Goal: Task Accomplishment & Management: Contribute content

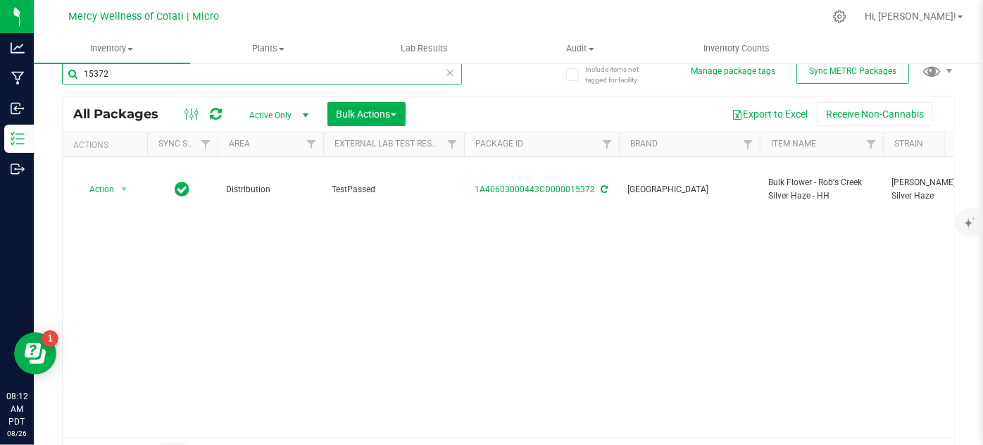
click at [142, 69] on input "15372" at bounding box center [262, 73] width 400 height 21
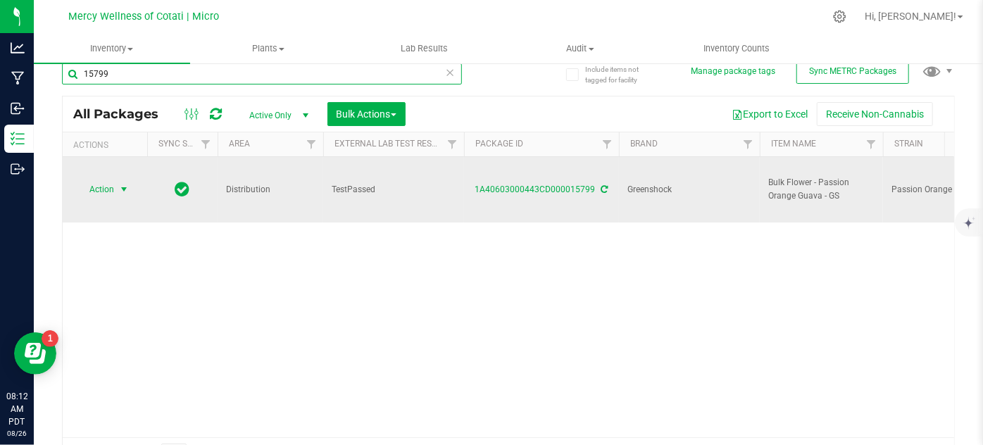
type input "15799"
click at [122, 184] on span "select" at bounding box center [123, 189] width 11 height 11
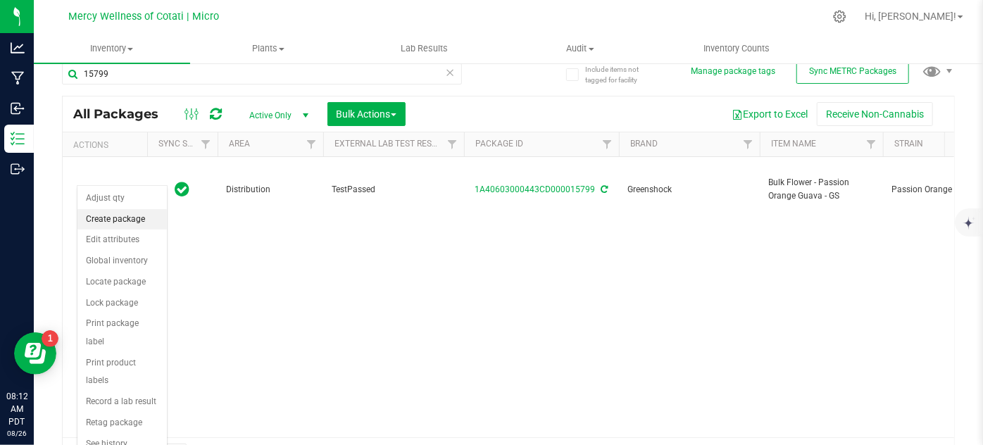
click at [131, 219] on li "Create package" at bounding box center [121, 219] width 89 height 21
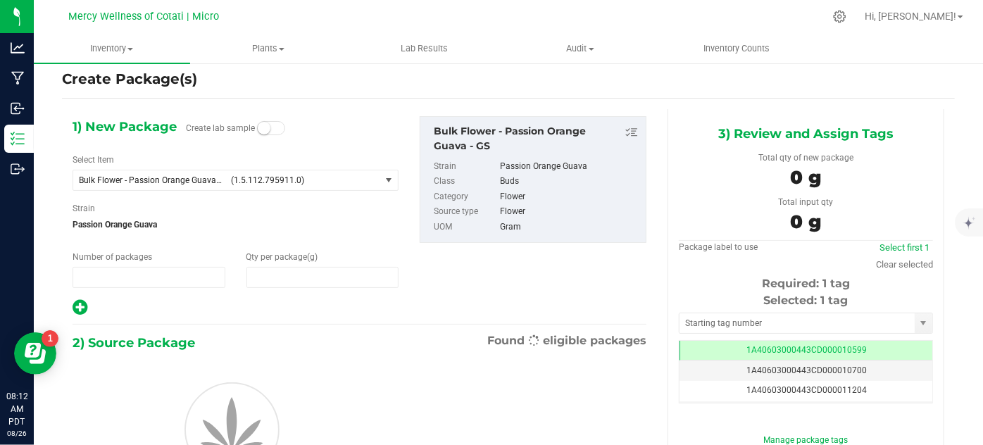
type input "1"
type input "0.0000"
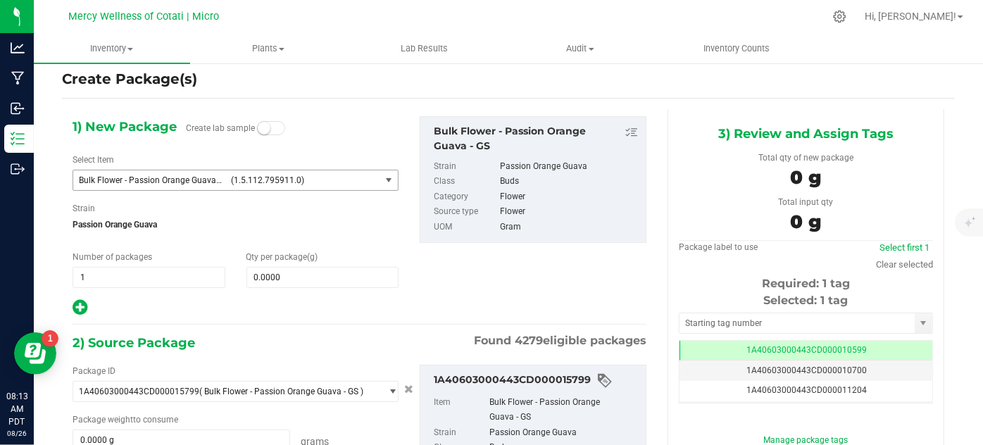
click at [384, 184] on span "select" at bounding box center [389, 180] width 11 height 11
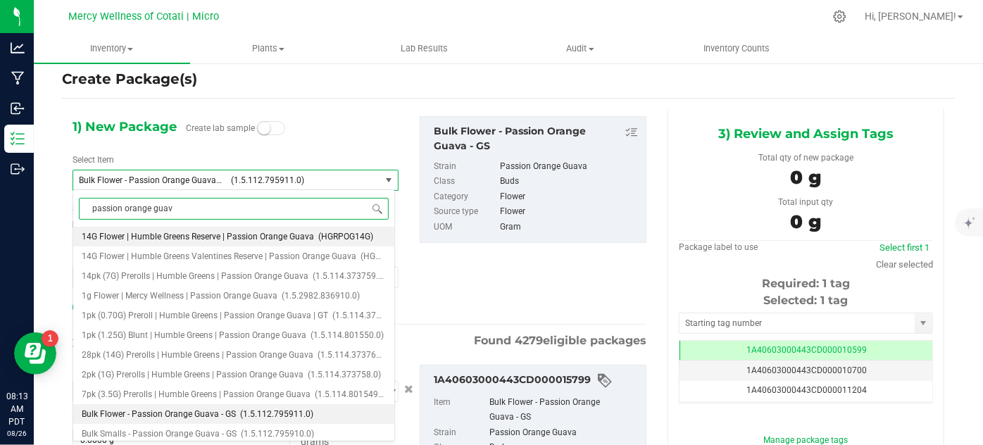
type input "passion orange guava"
drag, startPoint x: 260, startPoint y: 206, endPoint x: 243, endPoint y: 230, distance: 29.3
click at [243, 230] on div "passion orange guava Type item name 14G Flower | Humble Greens Reserve | Passio…" at bounding box center [234, 315] width 323 height 252
click at [227, 238] on span "14G Flower | Humble Greens Reserve | Passion Orange Guava" at bounding box center [198, 237] width 232 height 10
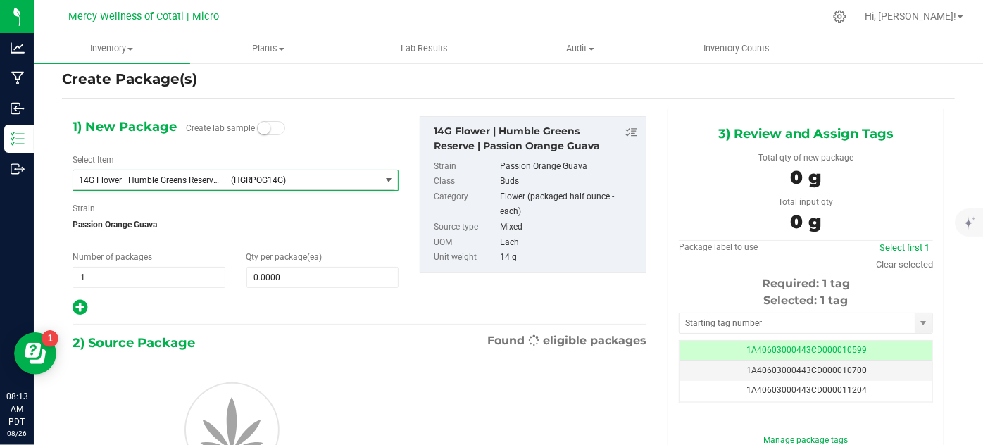
type input "0"
click at [315, 277] on input "0" at bounding box center [322, 278] width 151 height 20
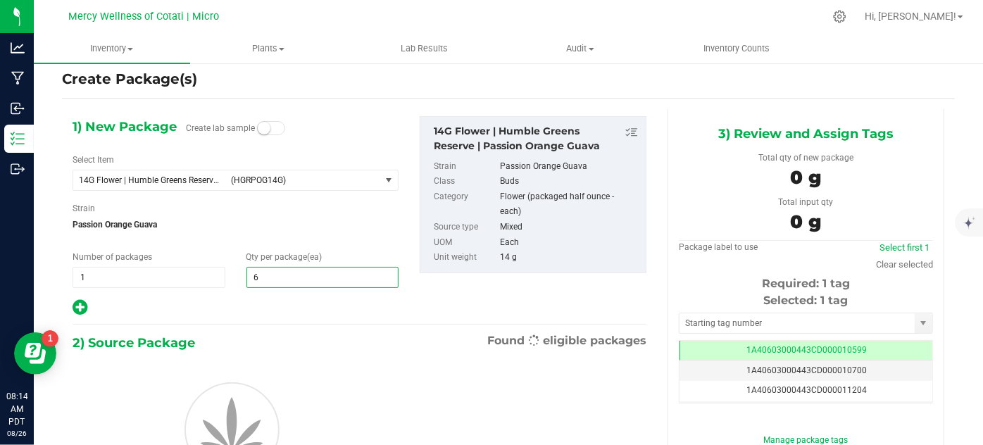
type input "65"
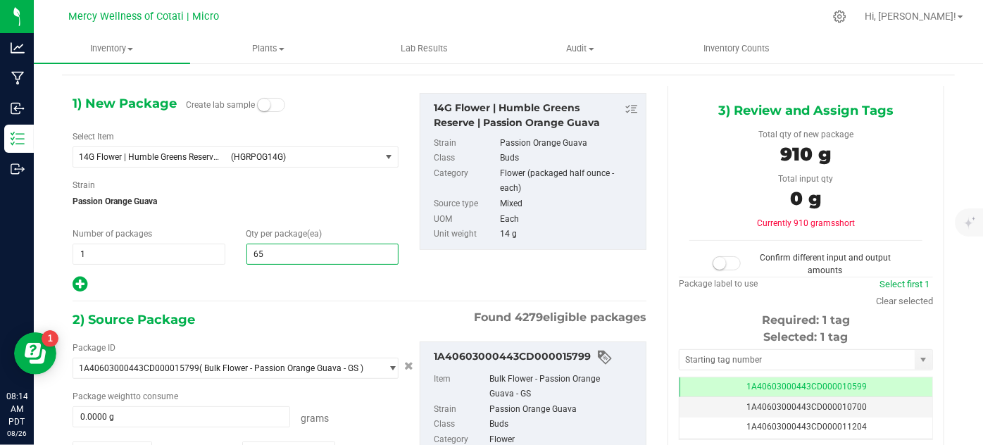
scroll to position [96, 0]
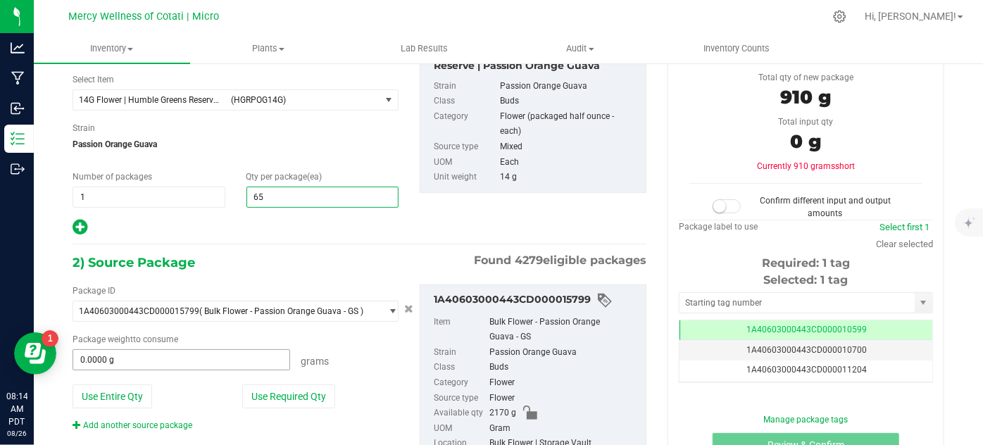
drag, startPoint x: 248, startPoint y: 362, endPoint x: 250, endPoint y: 353, distance: 9.4
click at [248, 362] on input "0.0000 g" at bounding box center [181, 360] width 216 height 20
type input "65"
type input "923"
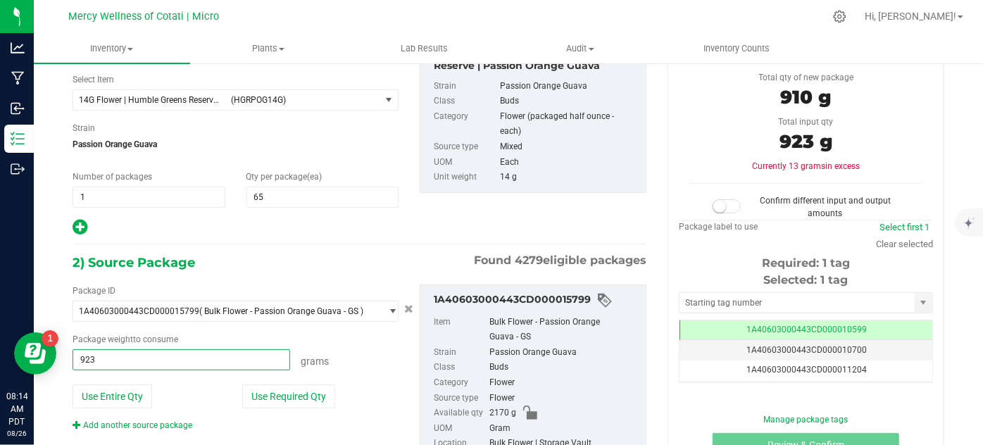
click at [724, 207] on span at bounding box center [727, 206] width 28 height 14
type input "923.0000 g"
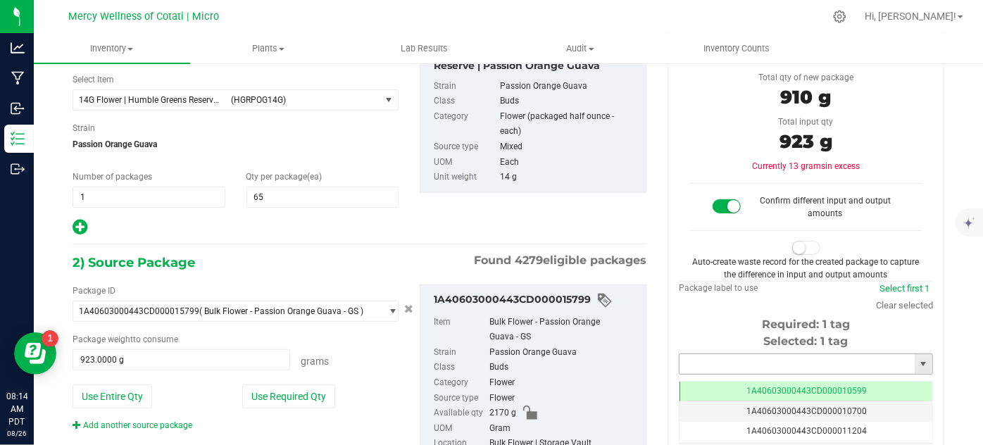
click at [725, 354] on input "text" at bounding box center [797, 364] width 235 height 20
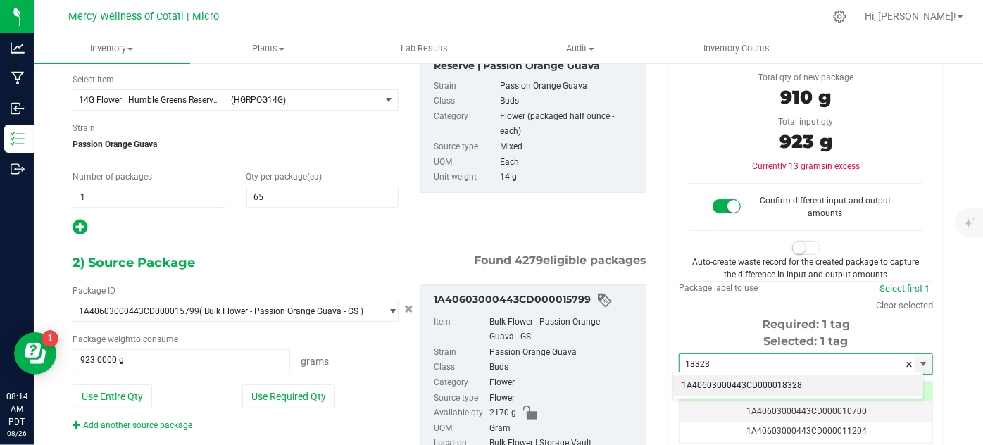
click at [730, 380] on li "1A40603000443CD000018328" at bounding box center [798, 385] width 250 height 21
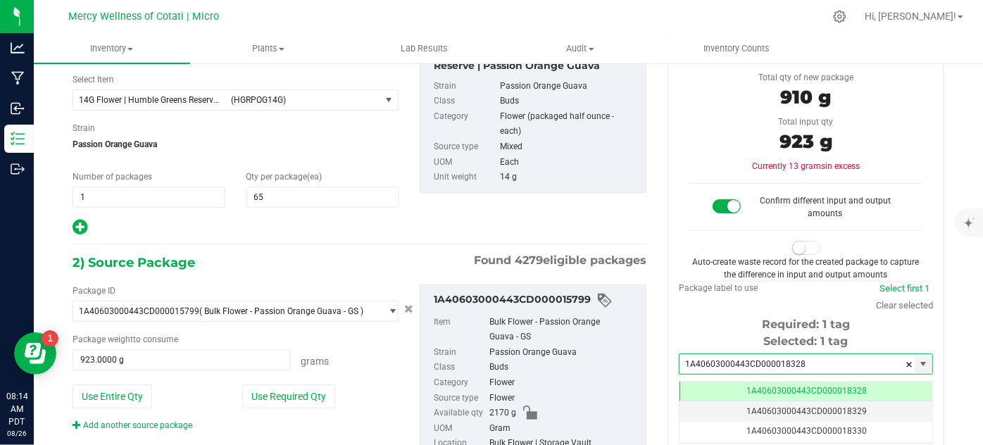
scroll to position [0, 0]
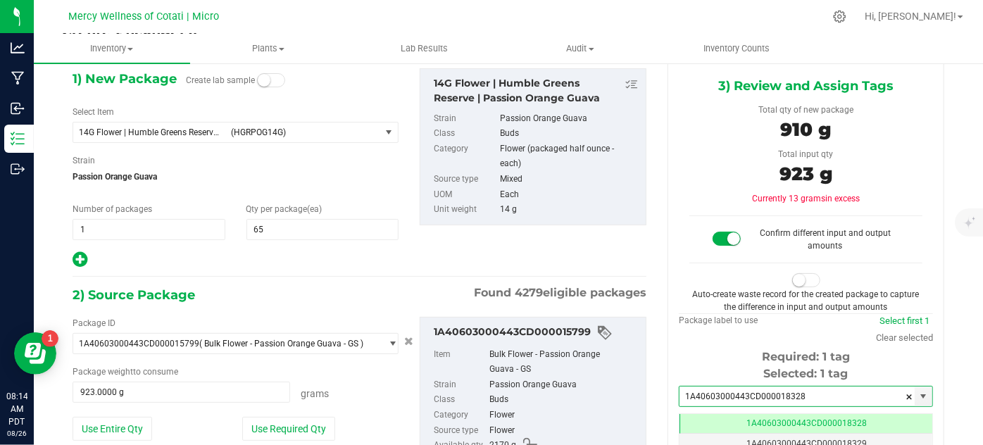
type input "1A40603000443CD000018328"
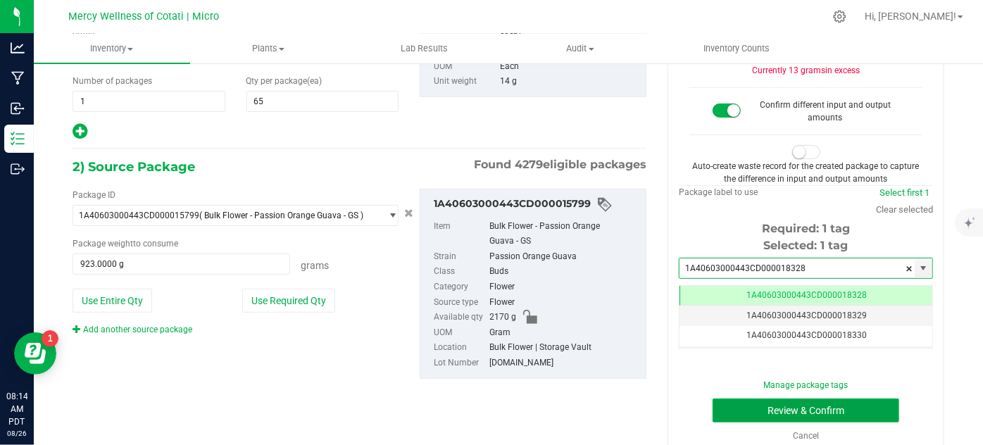
click at [713, 406] on button "Review & Confirm" at bounding box center [806, 411] width 187 height 24
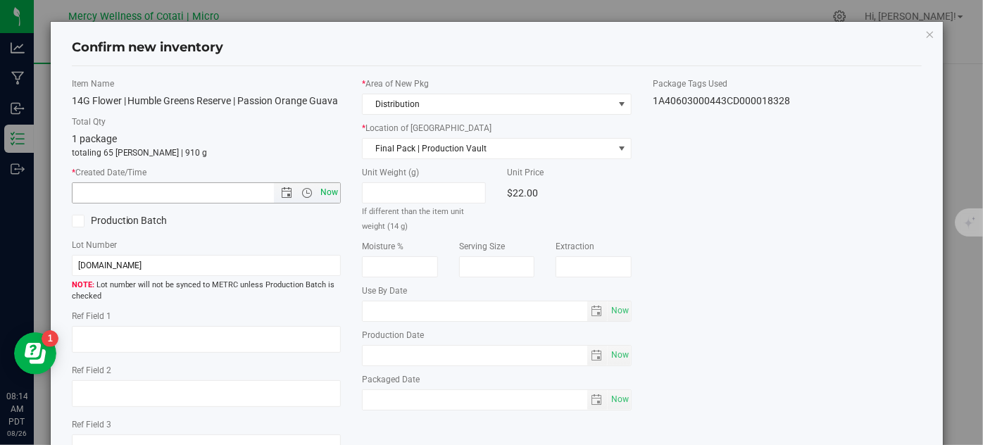
click at [328, 203] on span "Now" at bounding box center [330, 192] width 24 height 20
type input "[DATE] 8:14 AM"
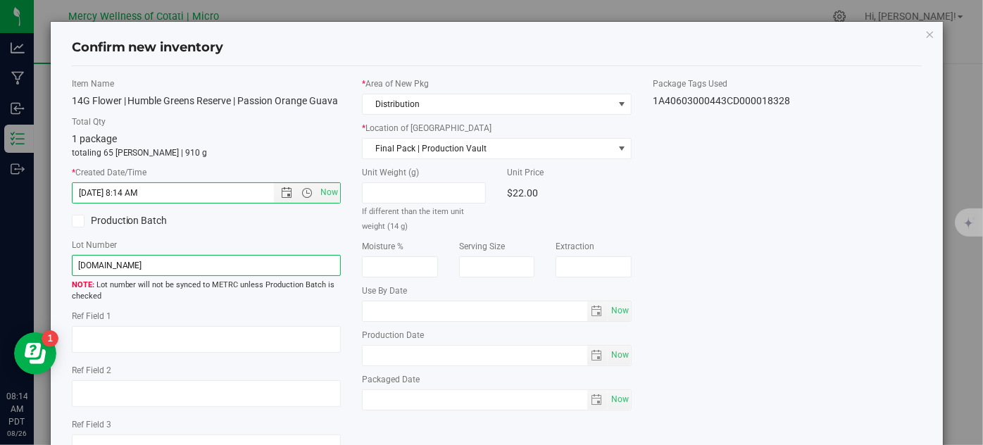
click at [297, 270] on input "[DOMAIN_NAME]" at bounding box center [207, 265] width 270 height 21
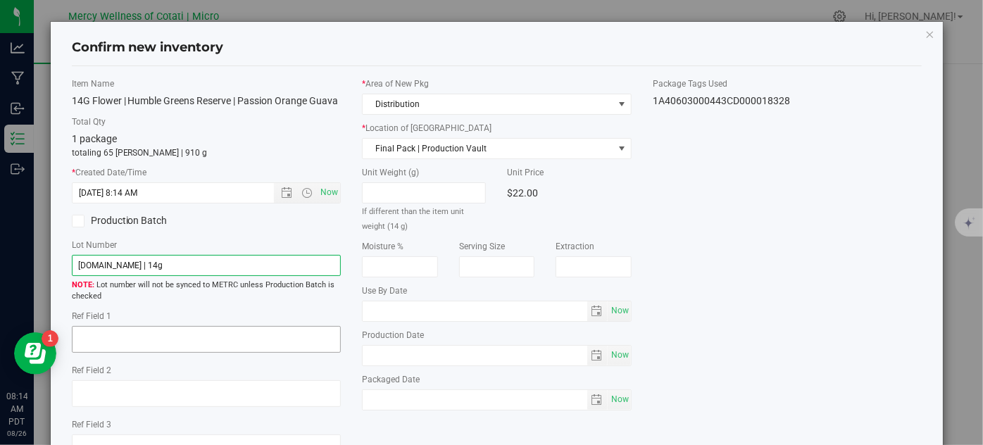
type input "[DOMAIN_NAME] | 14g"
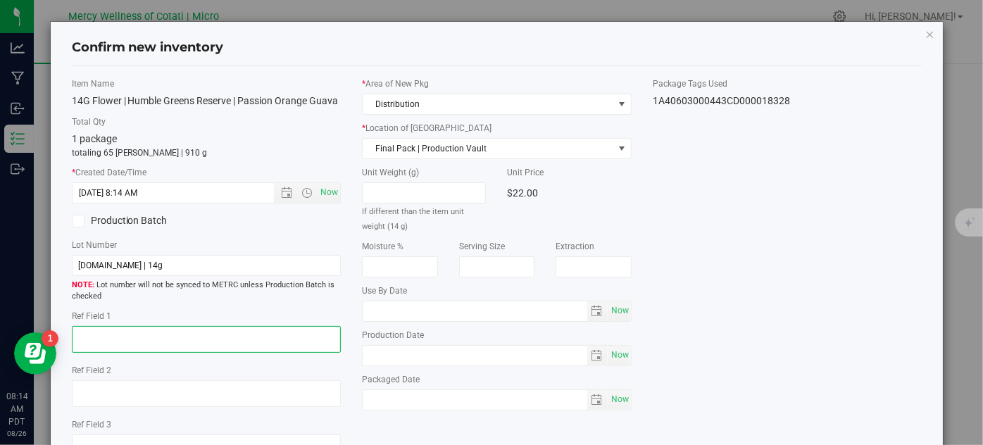
click at [280, 353] on textarea at bounding box center [207, 339] width 270 height 27
type textarea "16"
click at [620, 307] on span "Now" at bounding box center [620, 311] width 24 height 20
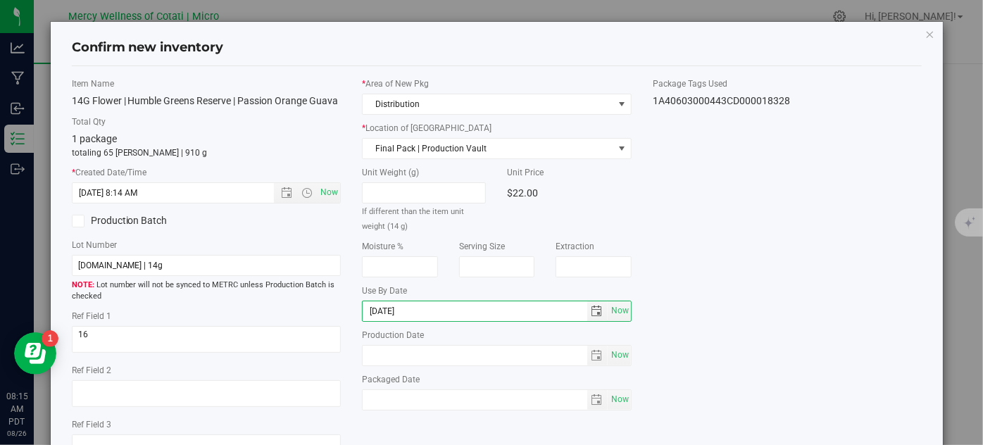
type input "[DATE]"
click at [897, 175] on div "Item Name 14G Flower | Humble Greens Reserve | Passion Orange Guava Total Qty 1…" at bounding box center [497, 274] width 872 height 395
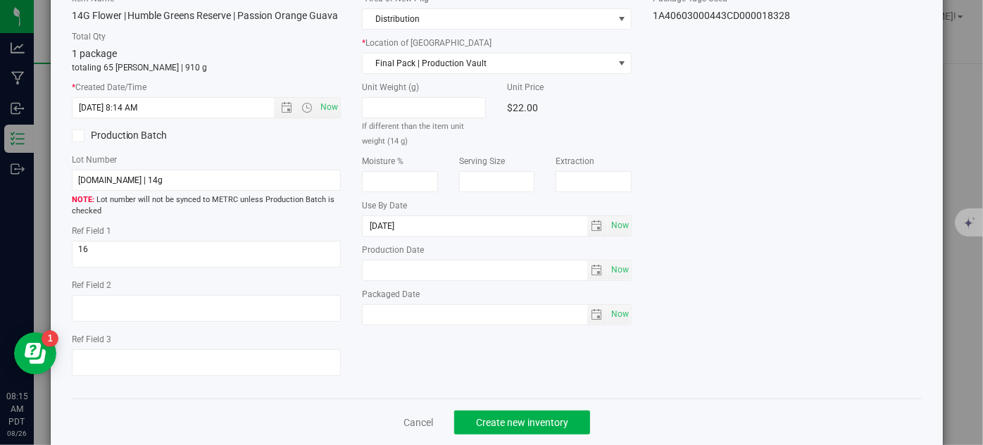
scroll to position [96, 0]
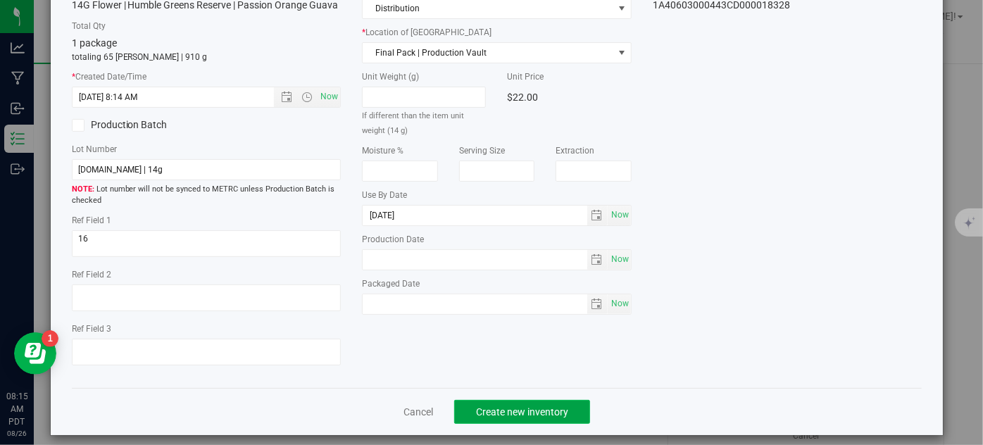
click at [550, 418] on span "Create new inventory" at bounding box center [522, 411] width 92 height 11
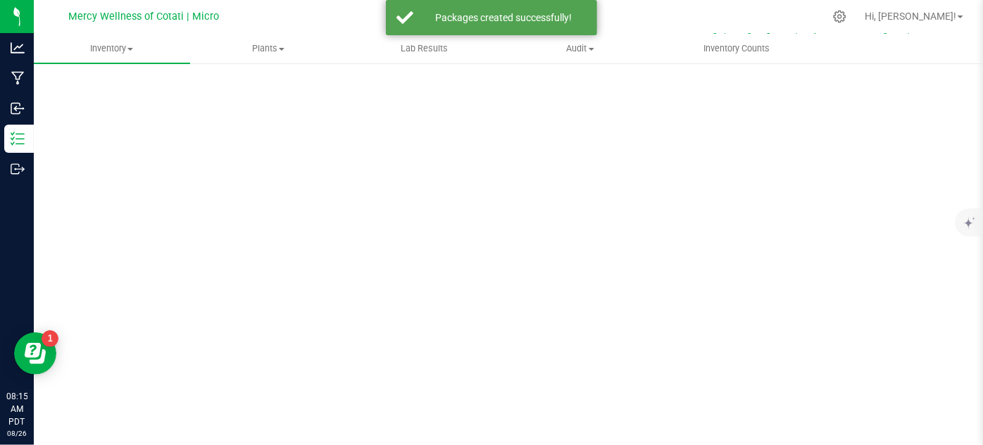
scroll to position [56, 0]
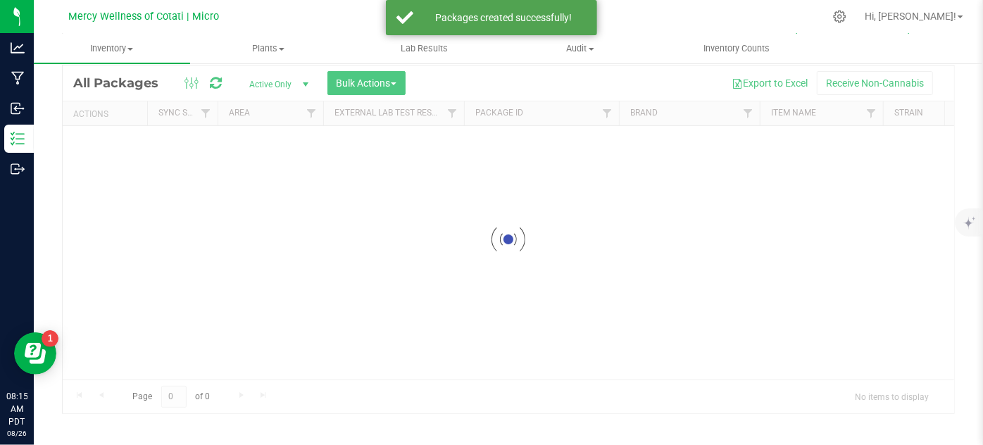
scroll to position [46, 0]
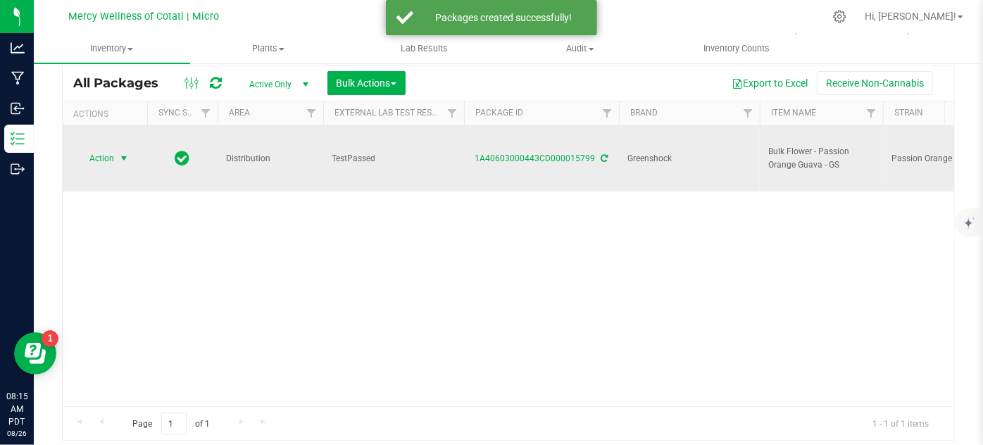
click at [118, 153] on span "select" at bounding box center [123, 158] width 11 height 11
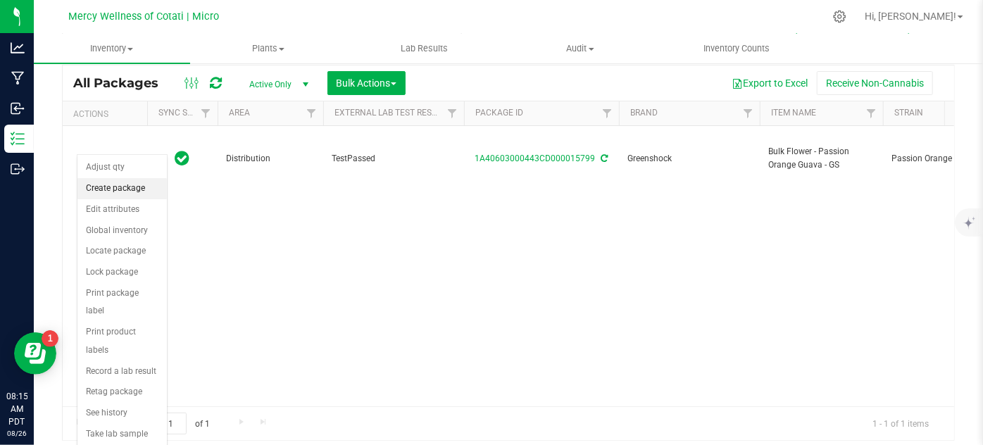
click at [141, 186] on li "Create package" at bounding box center [121, 188] width 89 height 21
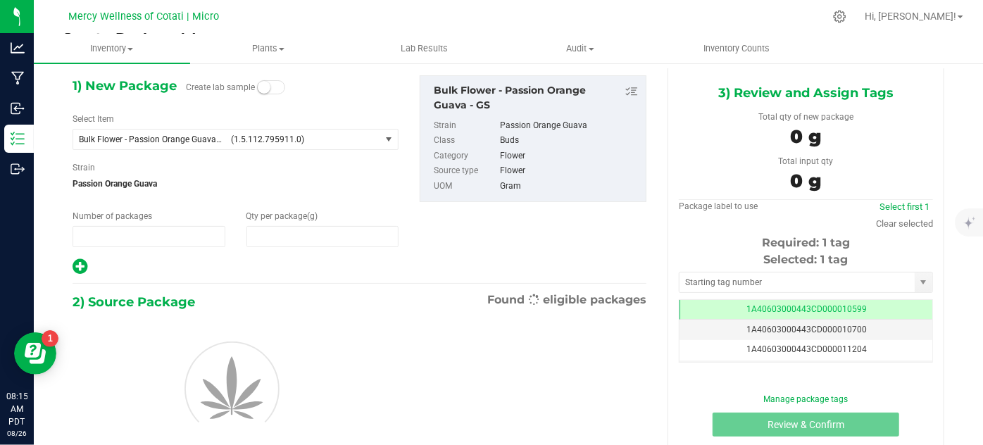
scroll to position [57, 0]
type input "1"
type input "0.0000"
click at [386, 138] on span "select" at bounding box center [389, 138] width 11 height 11
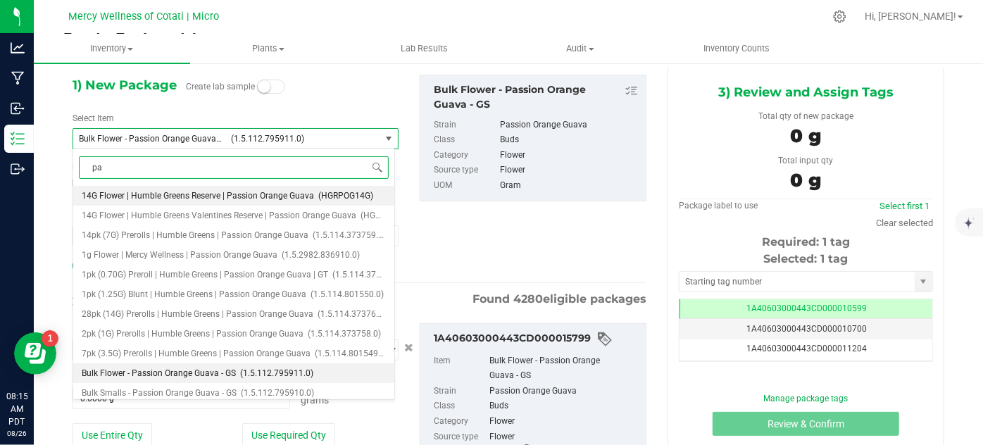
type input "p"
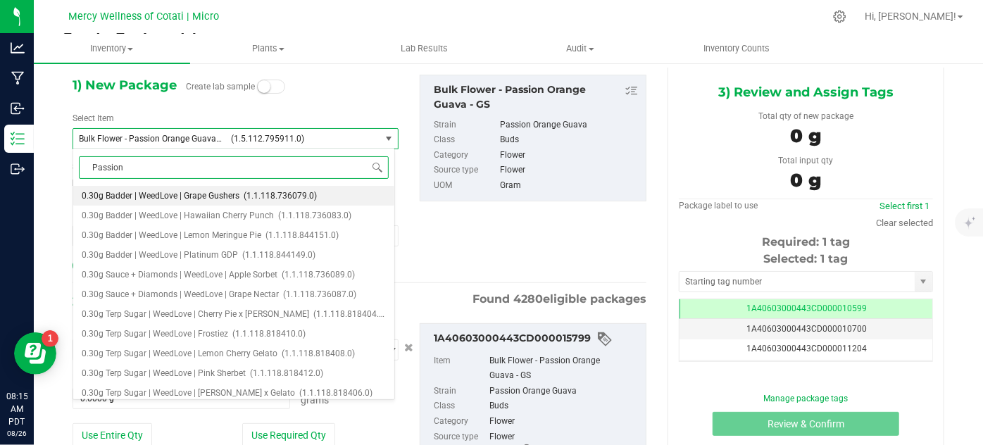
type input "Passion"
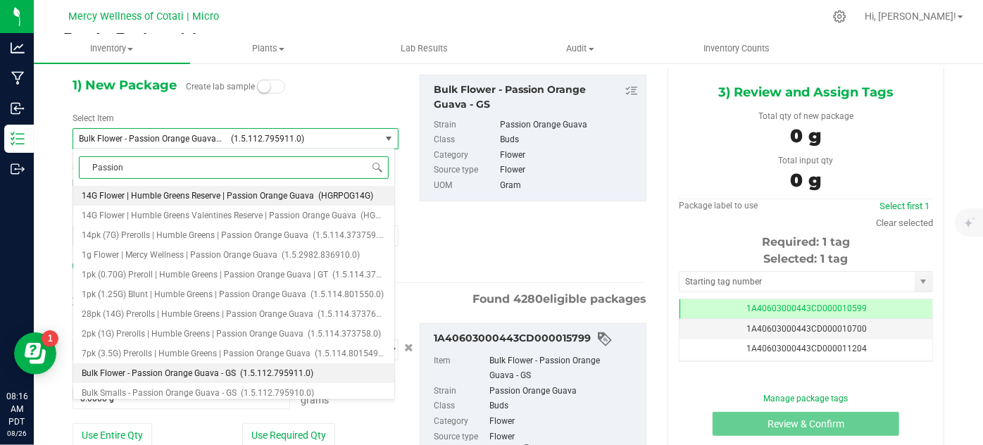
drag, startPoint x: 196, startPoint y: 168, endPoint x: 44, endPoint y: 154, distance: 152.7
click at [45, 155] on body "Analytics Manufacturing Inbound Inventory Outbound 08:16 AM PDT [DATE] 08/26 Me…" at bounding box center [491, 222] width 983 height 445
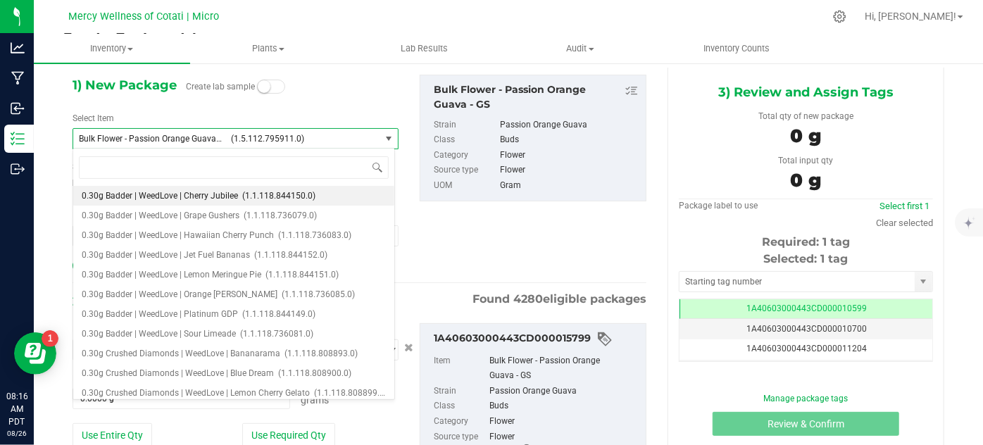
click at [324, 81] on div "1) New Package Create lab sample Select Item Bulk Flower - Passion Orange Guava…" at bounding box center [235, 175] width 347 height 201
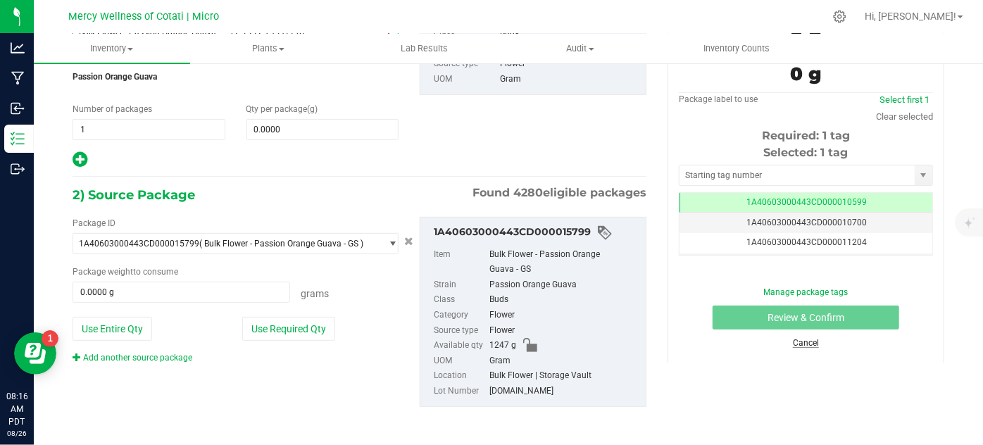
click at [803, 343] on link "Cancel" at bounding box center [806, 343] width 26 height 10
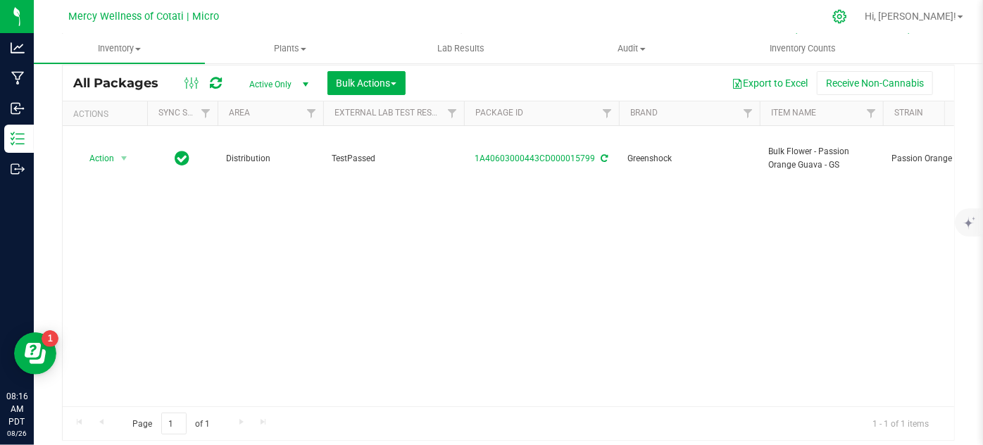
click at [846, 20] on icon at bounding box center [839, 16] width 13 height 13
click at [847, 20] on icon at bounding box center [839, 16] width 15 height 15
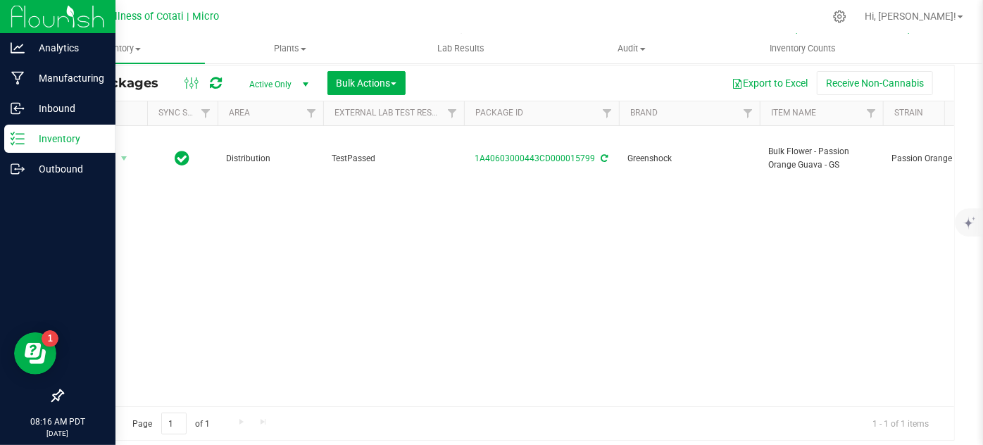
click at [46, 137] on p "Inventory" at bounding box center [67, 138] width 85 height 17
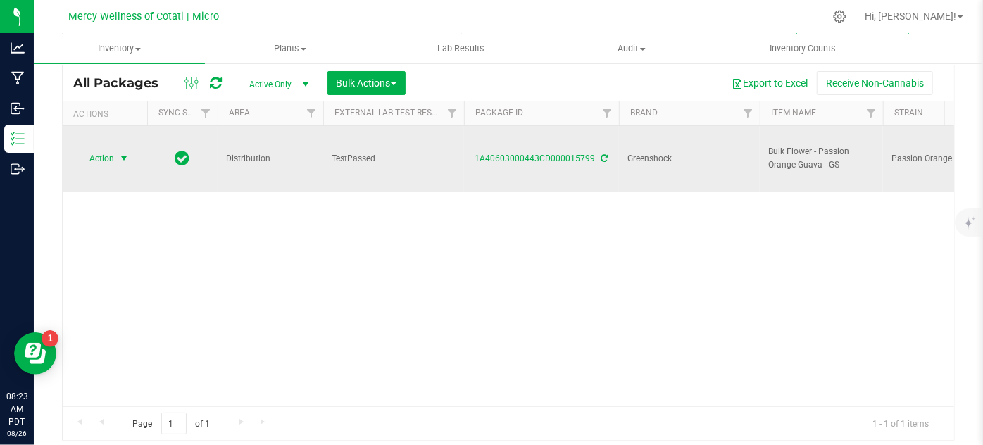
click at [109, 149] on span "Action" at bounding box center [96, 159] width 38 height 20
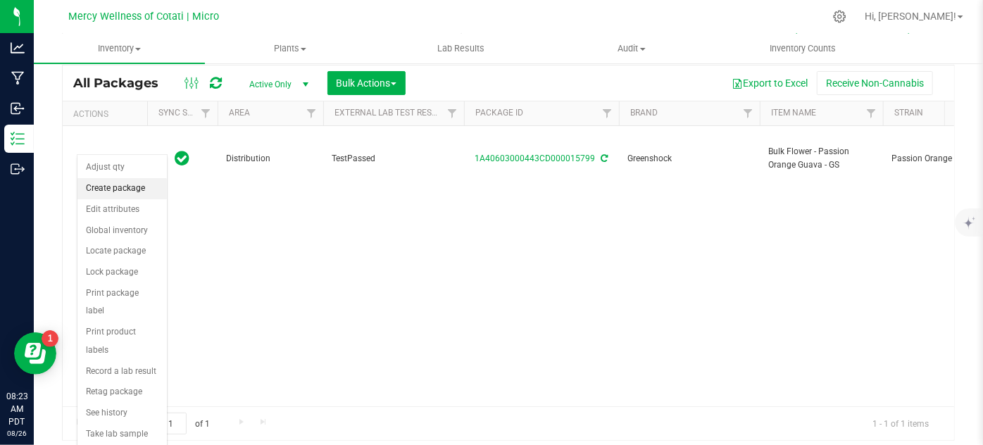
click at [122, 187] on li "Create package" at bounding box center [121, 188] width 89 height 21
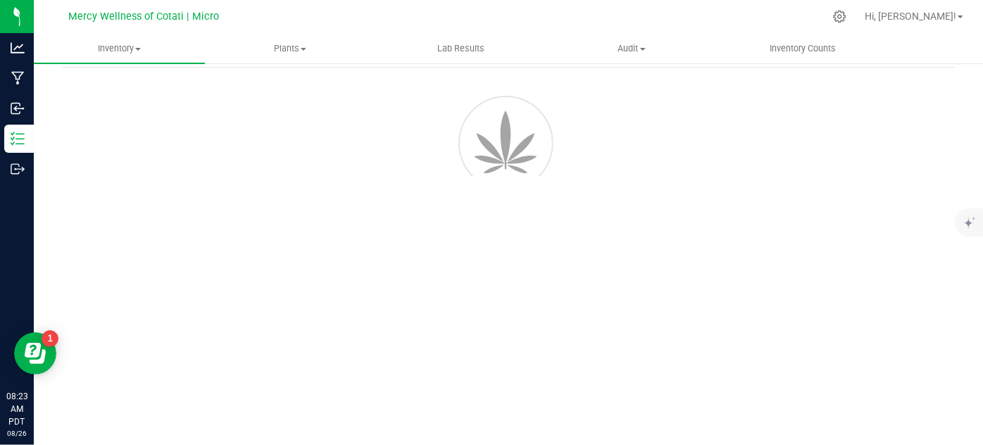
scroll to position [56, 0]
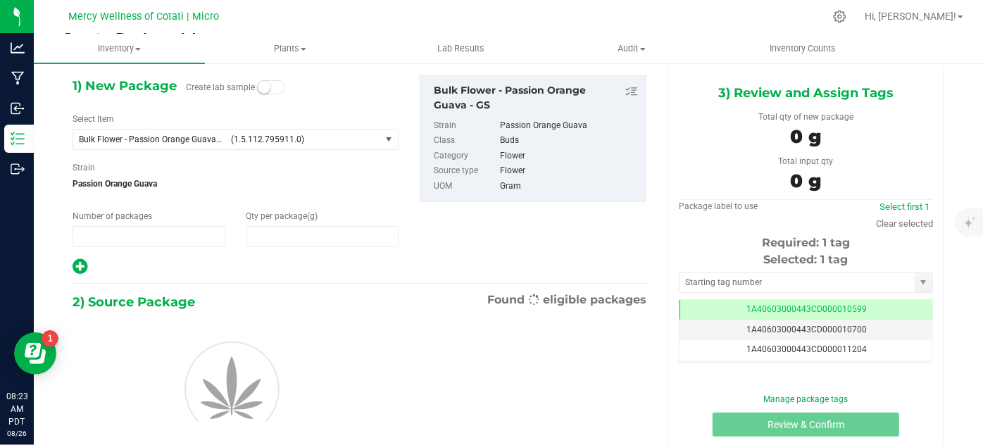
type input "1"
type input "0.0000"
click at [211, 134] on span "Bulk Flower - Passion Orange Guava - GS" at bounding box center [151, 139] width 144 height 10
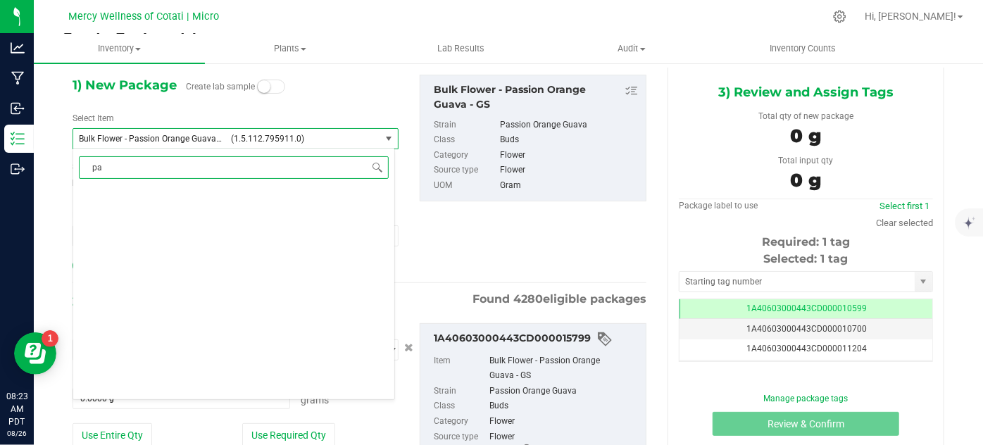
scroll to position [40834, 0]
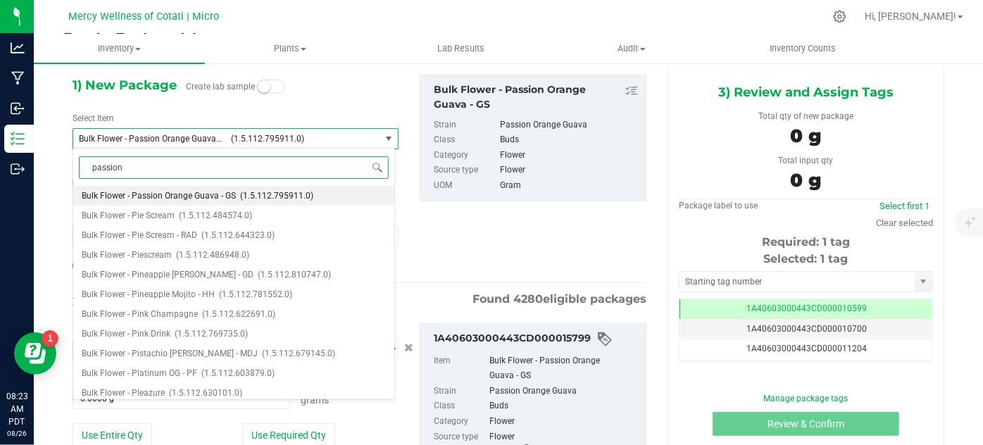
type input "passion"
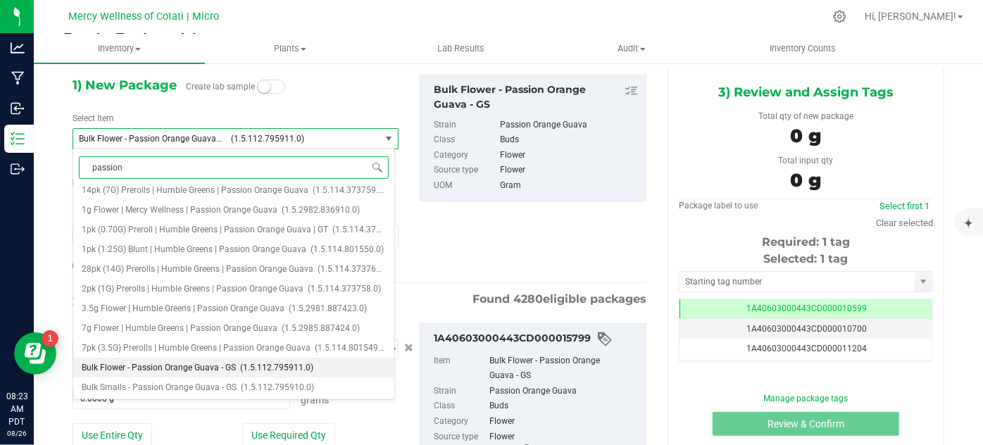
scroll to position [0, 0]
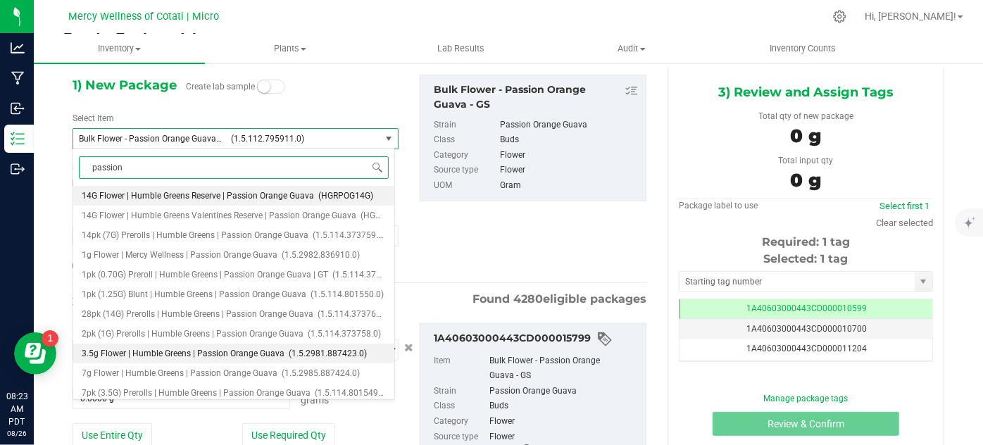
click at [204, 352] on span "3.5g Flower | Humble Greens | Passion Orange Guava" at bounding box center [183, 354] width 203 height 10
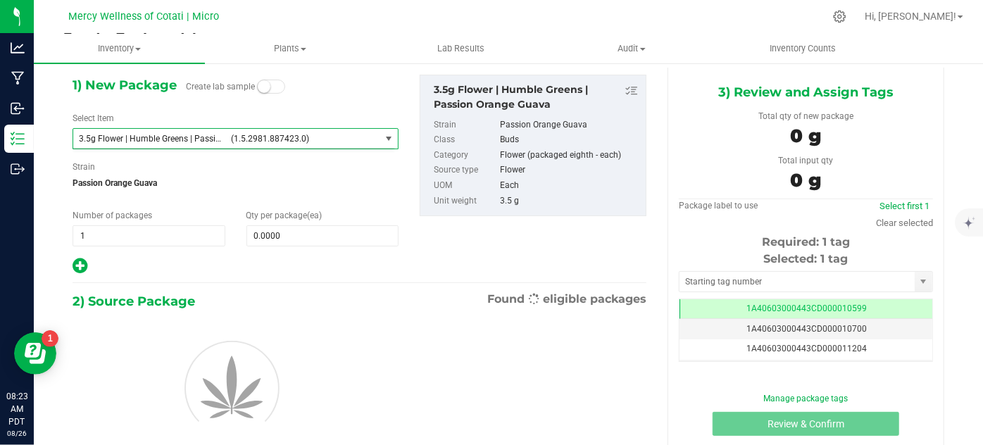
type input "0"
click at [312, 231] on span "0 0" at bounding box center [322, 235] width 153 height 21
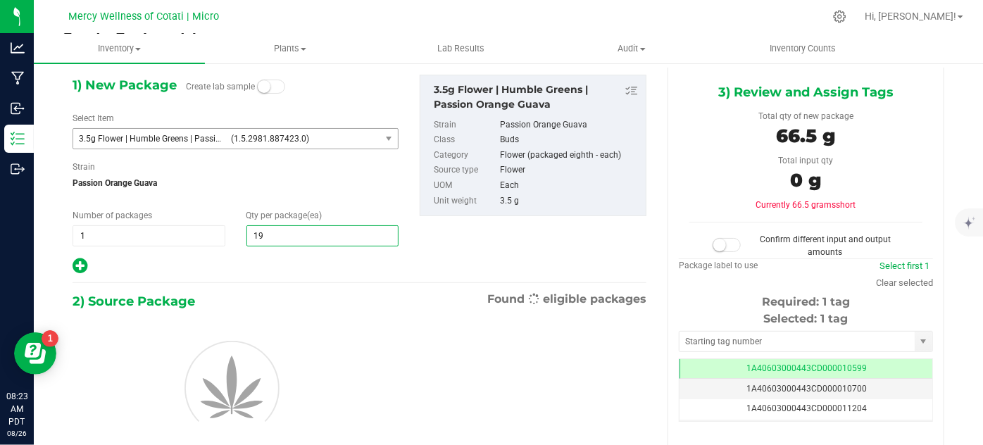
type input "192"
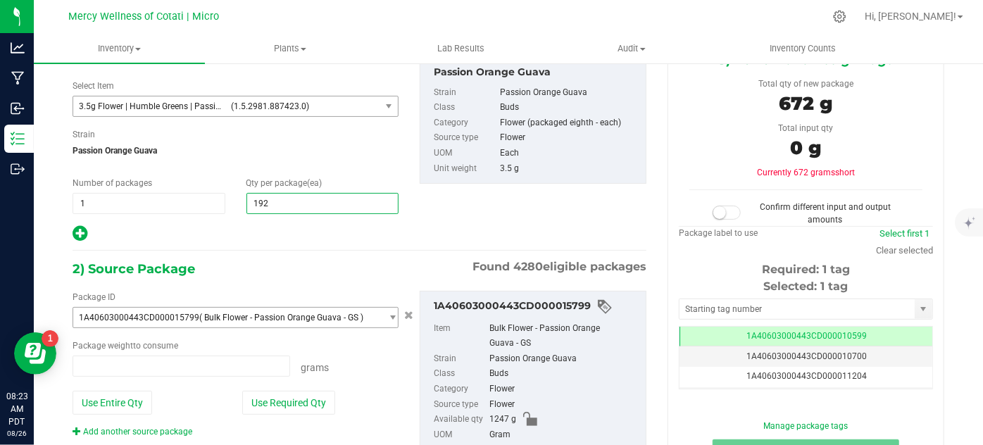
type input "0.0000 g"
type input "0"
click at [187, 368] on input "0.0000 g" at bounding box center [181, 366] width 216 height 20
type input "192"
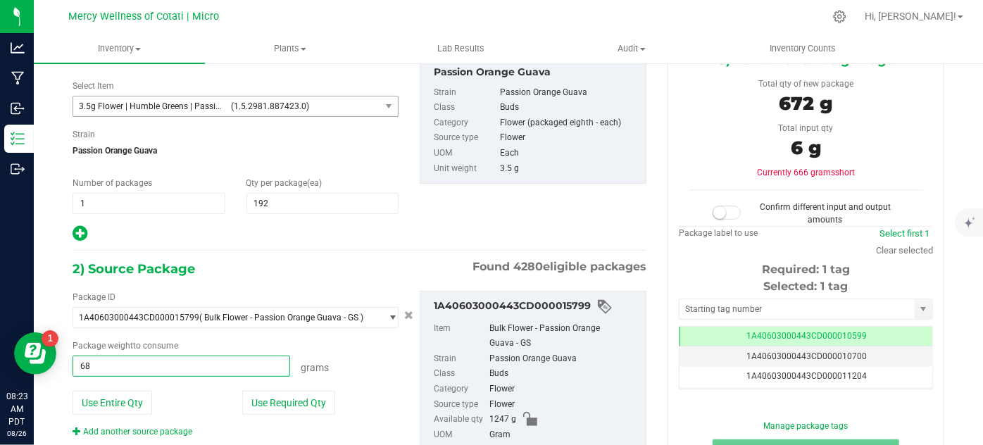
type input "682"
click at [370, 283] on div "Package ID 1A40603000443CD000015799 ( Bulk Flower - Passion Orange Guava - GS )…" at bounding box center [359, 386] width 595 height 213
type input "682.0000 g"
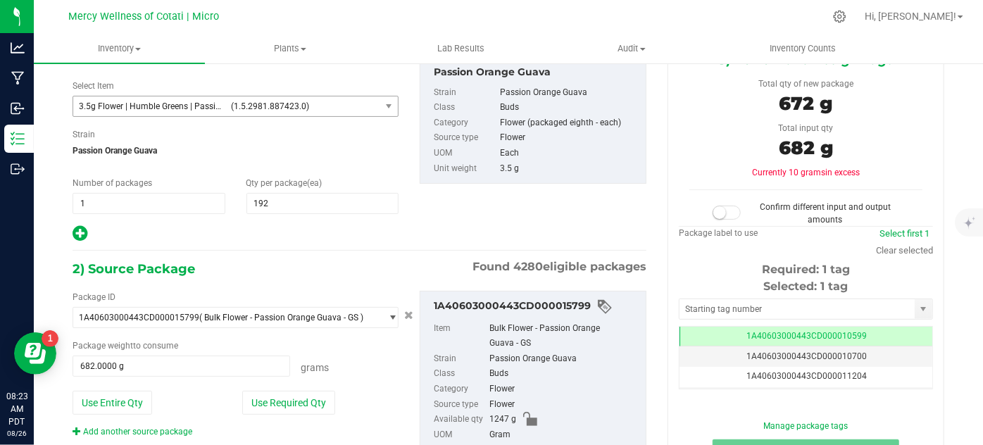
click at [719, 208] on span at bounding box center [727, 213] width 28 height 14
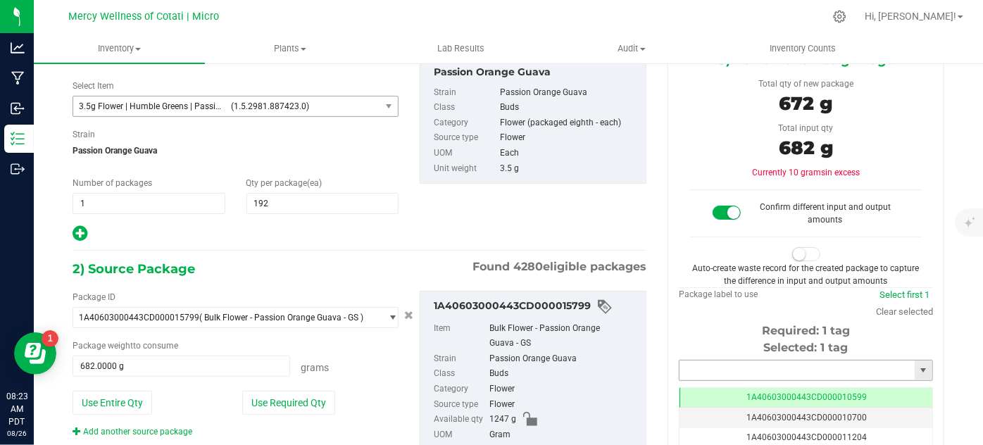
click at [689, 363] on input "text" at bounding box center [797, 371] width 235 height 20
click at [685, 392] on li "1A40603000443CD000018326" at bounding box center [798, 392] width 250 height 21
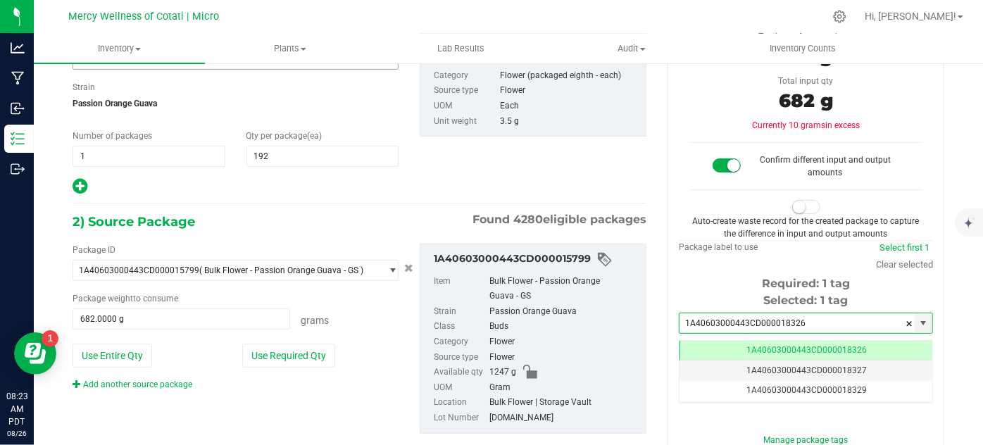
type input "1A40603000443CD000018326"
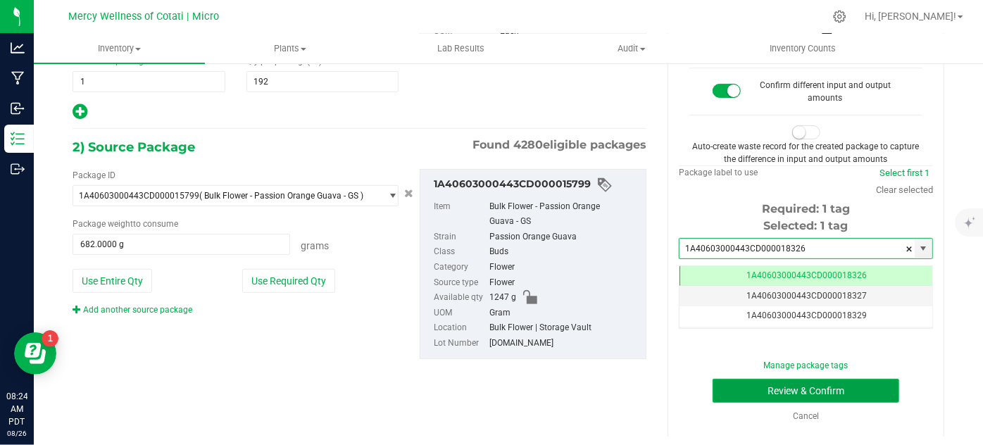
click at [772, 389] on button "Review & Confirm" at bounding box center [806, 391] width 187 height 24
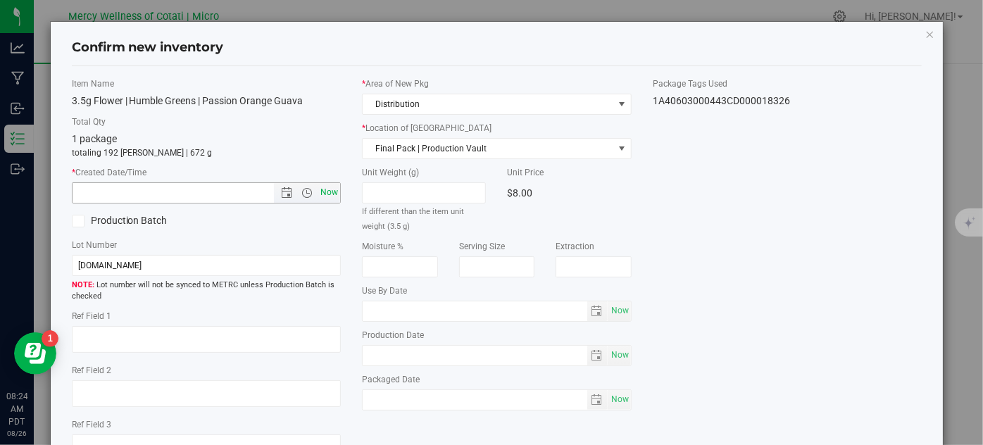
click at [323, 190] on span "Now" at bounding box center [330, 192] width 24 height 20
type input "[DATE] 8:24 AM"
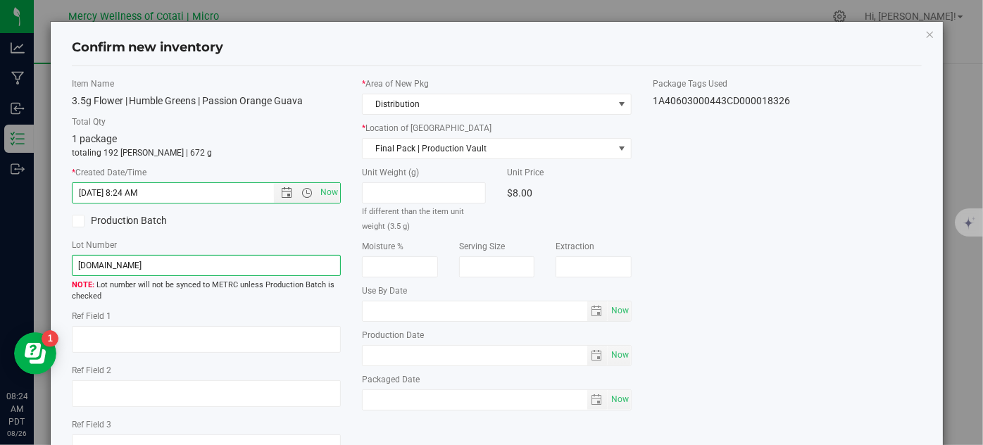
drag, startPoint x: 299, startPoint y: 270, endPoint x: 297, endPoint y: 251, distance: 19.1
click at [300, 270] on input "[DOMAIN_NAME]" at bounding box center [207, 265] width 270 height 21
type input "[DOMAIN_NAME] | 3.5g"
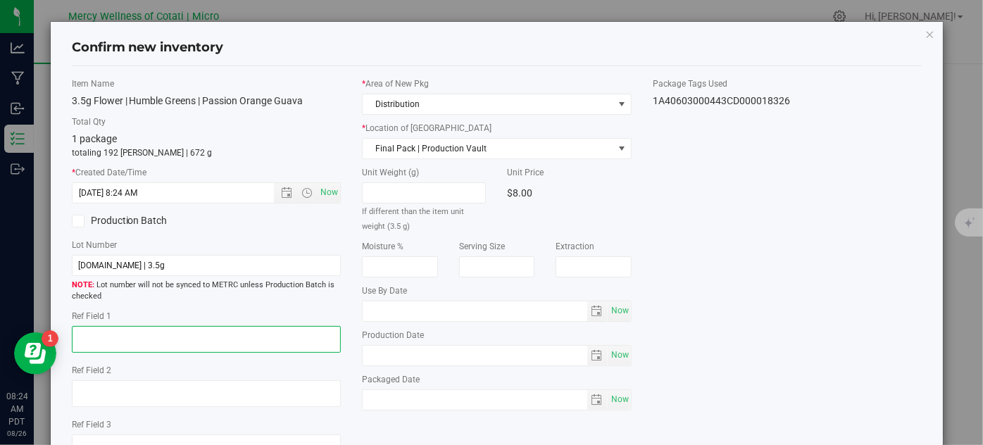
click at [270, 339] on textarea at bounding box center [207, 339] width 270 height 27
type textarea "32"
click at [609, 317] on span "Now" at bounding box center [620, 311] width 24 height 20
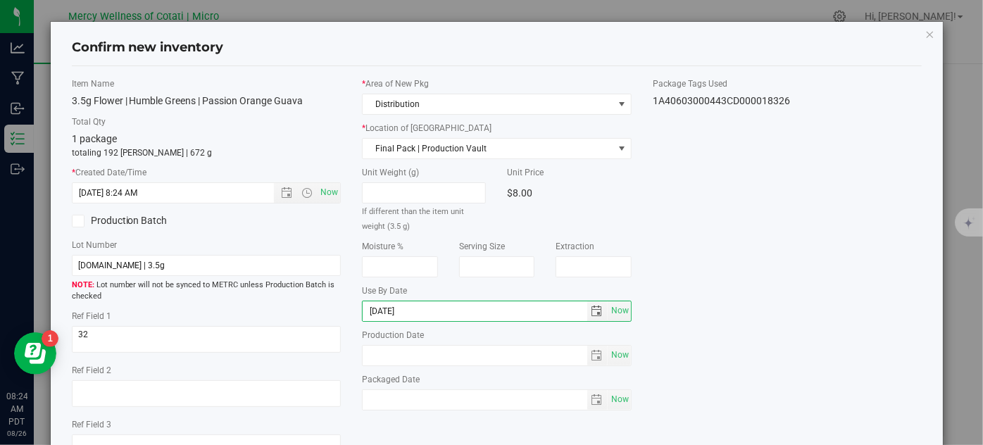
type input "[DATE]"
click at [849, 192] on div "Item Name 3.5g Flower | Humble Greens | Passion Orange Guava Total Qty 1 packag…" at bounding box center [497, 274] width 872 height 395
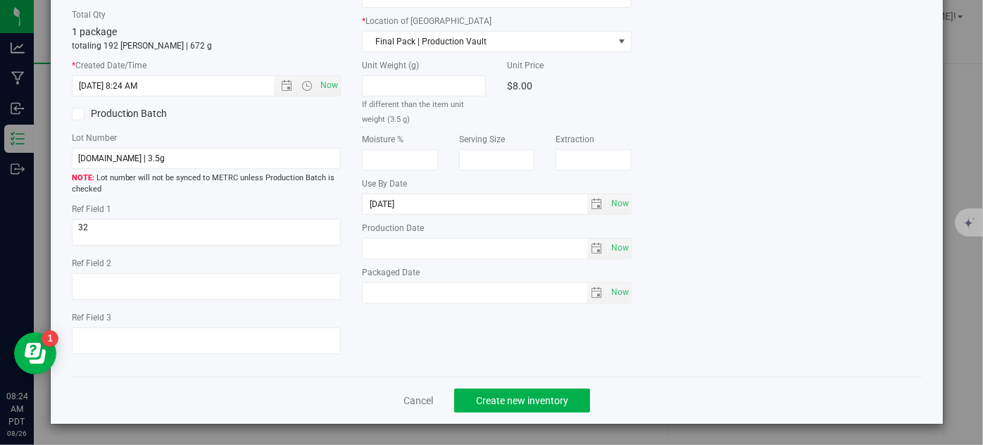
scroll to position [108, 0]
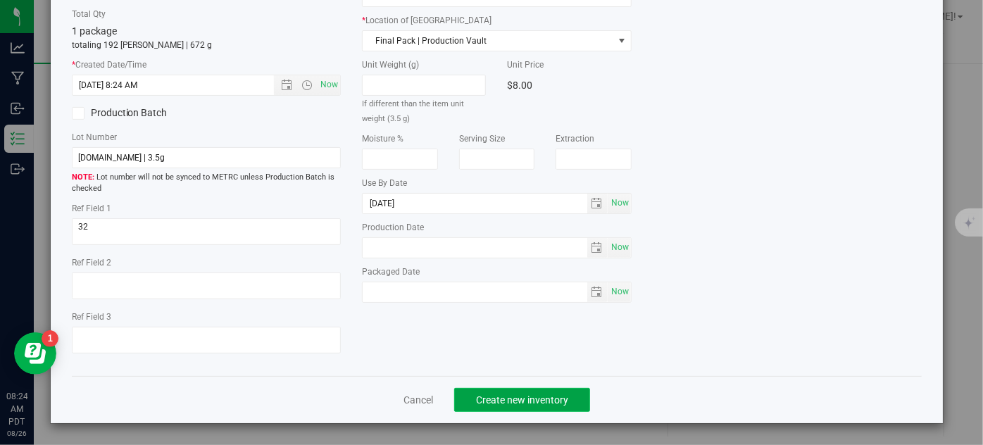
click at [558, 392] on button "Create new inventory" at bounding box center [522, 400] width 136 height 24
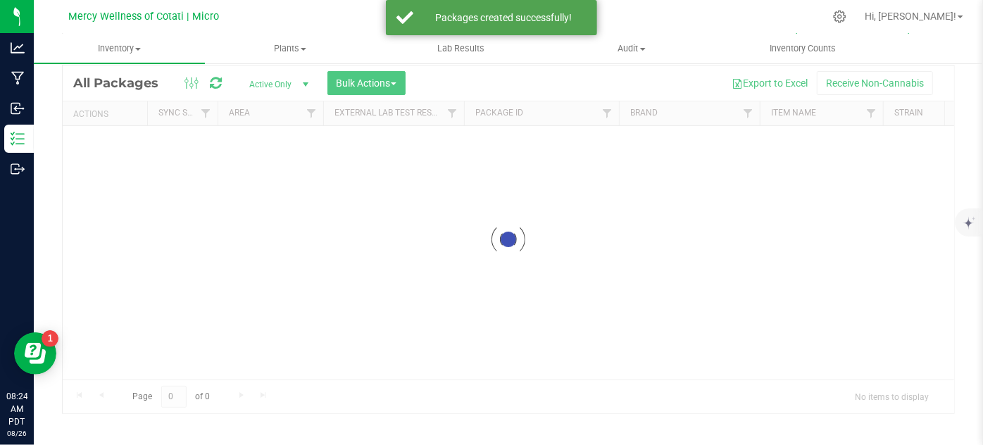
scroll to position [46, 0]
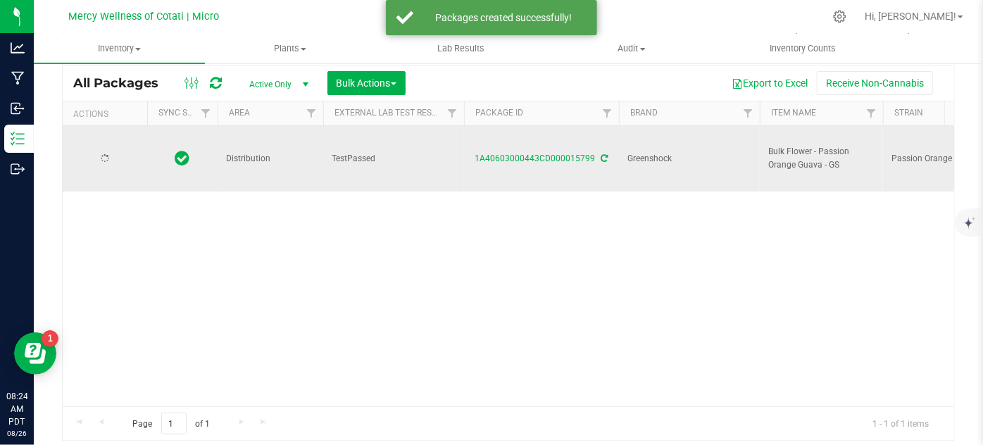
click at [124, 152] on div at bounding box center [105, 158] width 68 height 13
click at [113, 149] on span "Action" at bounding box center [96, 159] width 38 height 20
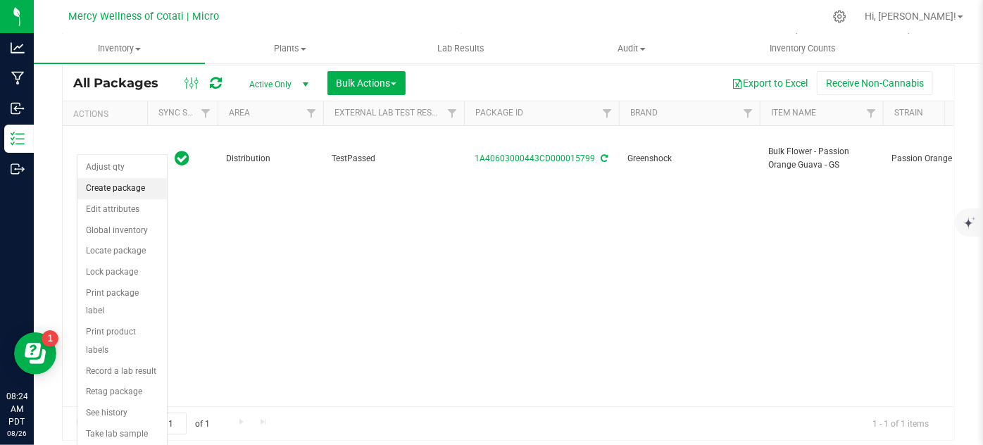
click at [130, 187] on li "Create package" at bounding box center [121, 188] width 89 height 21
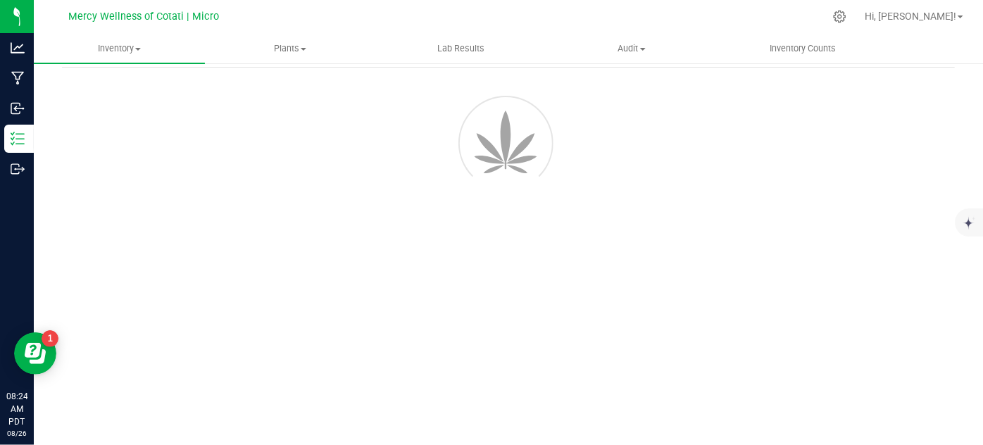
scroll to position [56, 0]
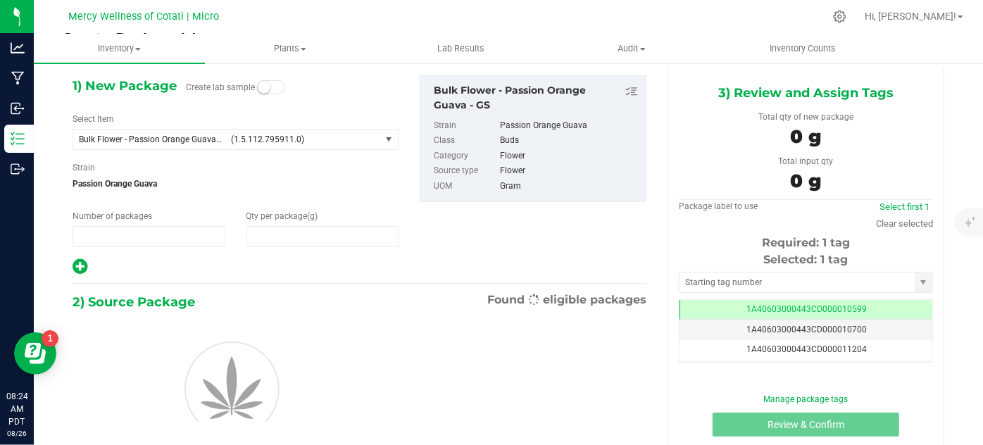
type input "1"
type input "0.0000"
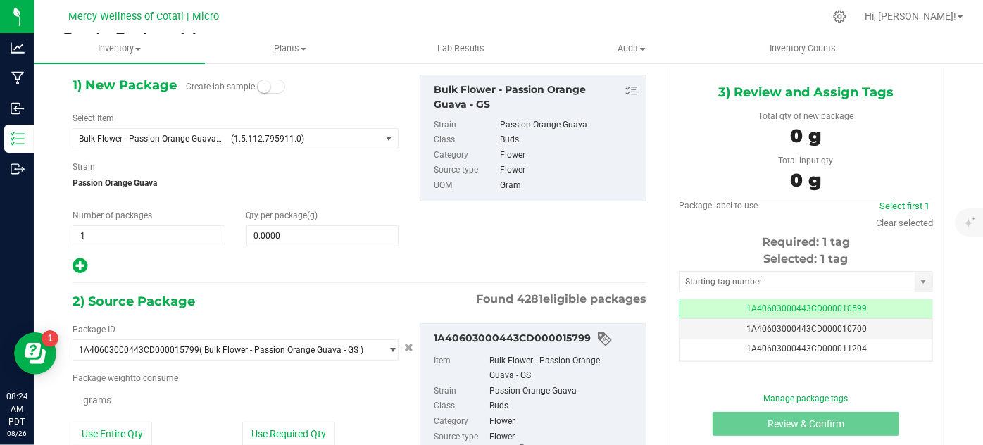
scroll to position [0, 0]
click at [231, 138] on span "(1.5.112.795911.0)" at bounding box center [303, 139] width 144 height 10
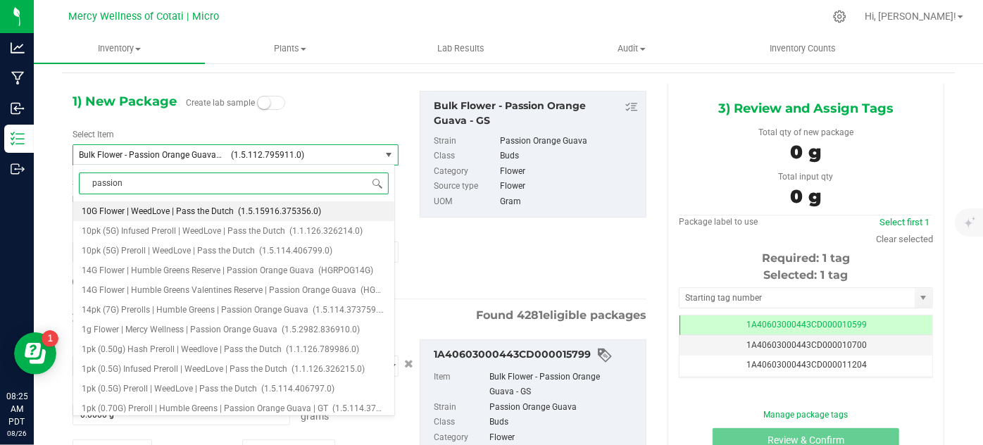
type input "passion"
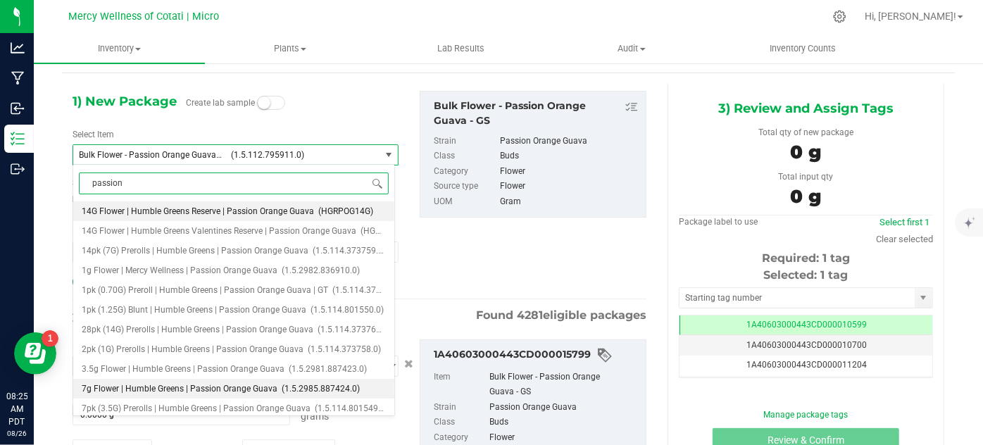
click at [140, 390] on span "7g Flower | Humble Greens | Passion Orange Guava" at bounding box center [180, 389] width 196 height 10
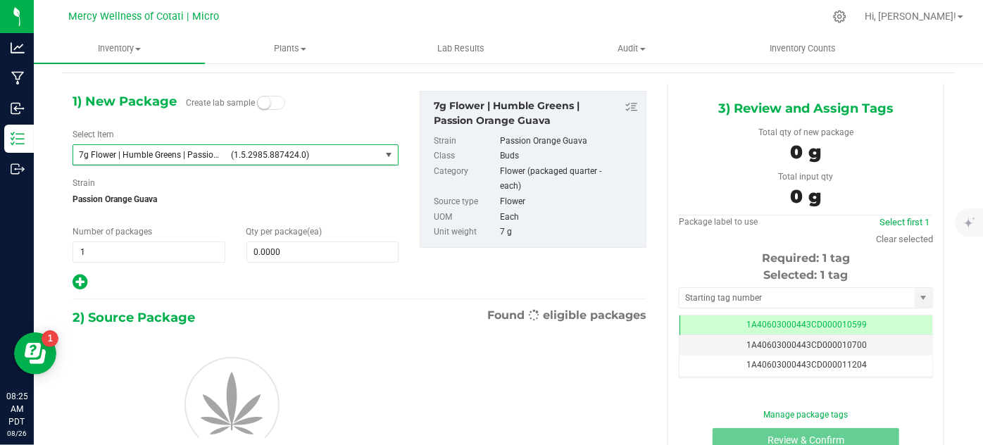
type input "0"
click at [294, 256] on span "0 0" at bounding box center [322, 252] width 153 height 21
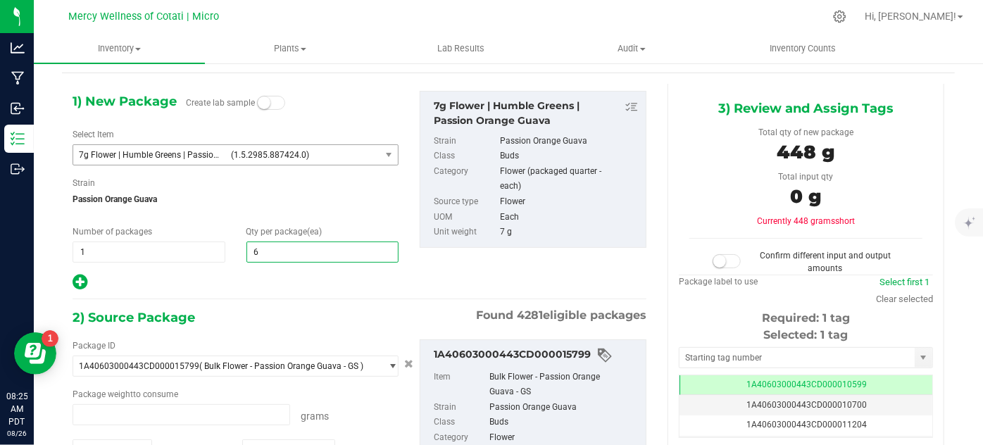
type input "64"
type input "0.0000 g"
type input "0"
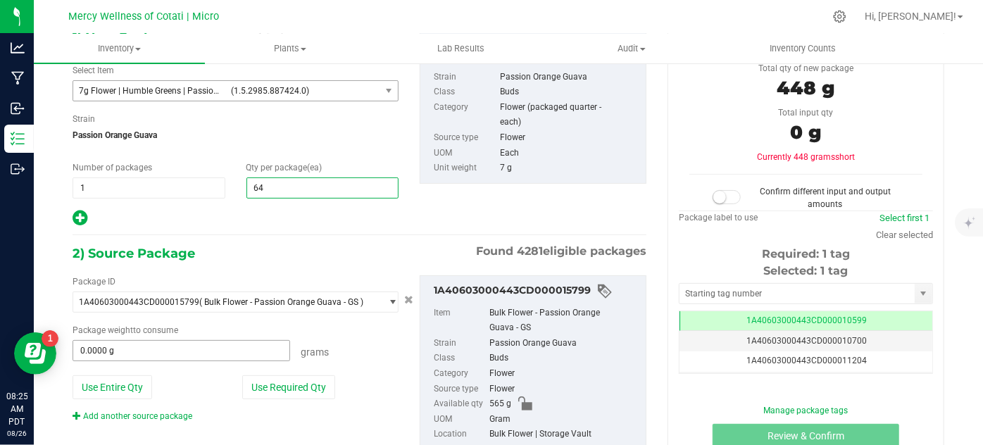
click at [124, 350] on input "0.0000 g" at bounding box center [181, 351] width 216 height 20
type input "64"
type input "455"
click at [722, 192] on span at bounding box center [727, 197] width 28 height 14
type input "455.0000 g"
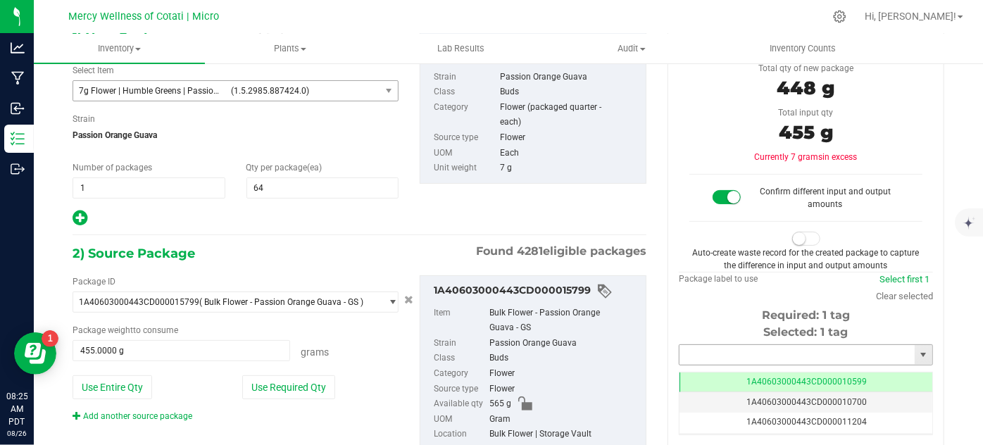
click at [704, 346] on input "text" at bounding box center [797, 355] width 235 height 20
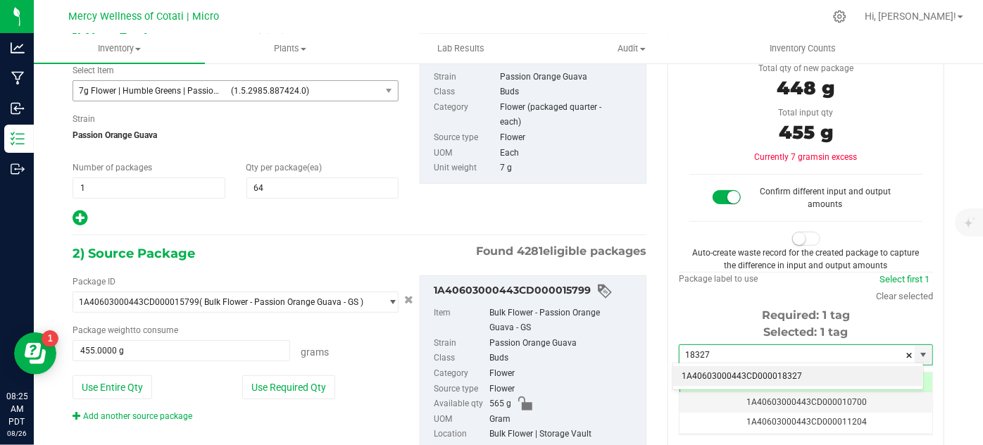
click at [718, 373] on li "1A40603000443CD000018327" at bounding box center [798, 376] width 250 height 21
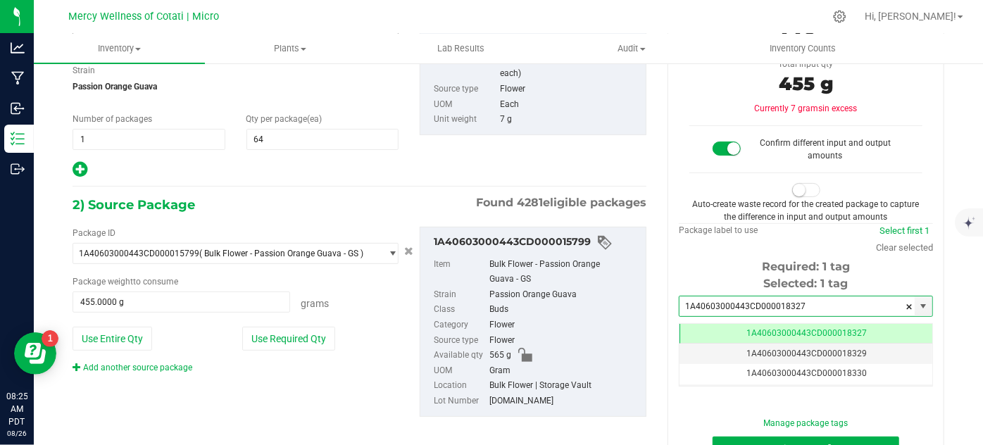
type input "1A40603000443CD000018327"
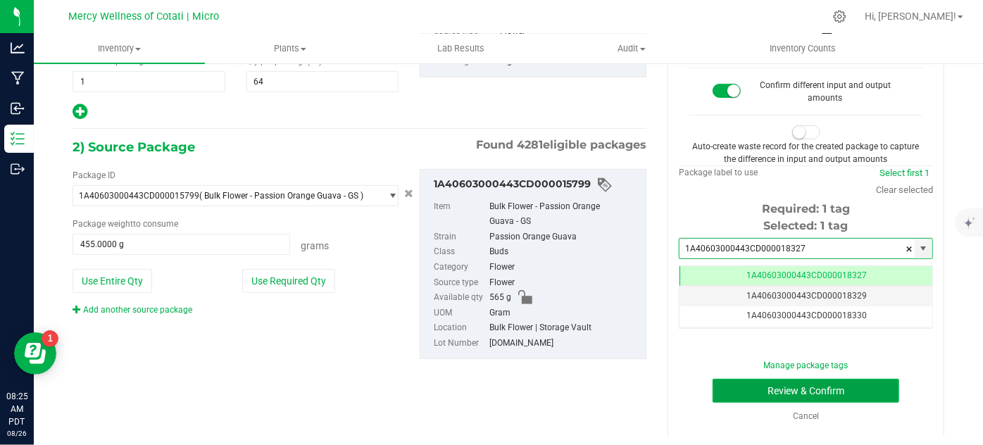
click at [730, 394] on button "Review & Confirm" at bounding box center [806, 391] width 187 height 24
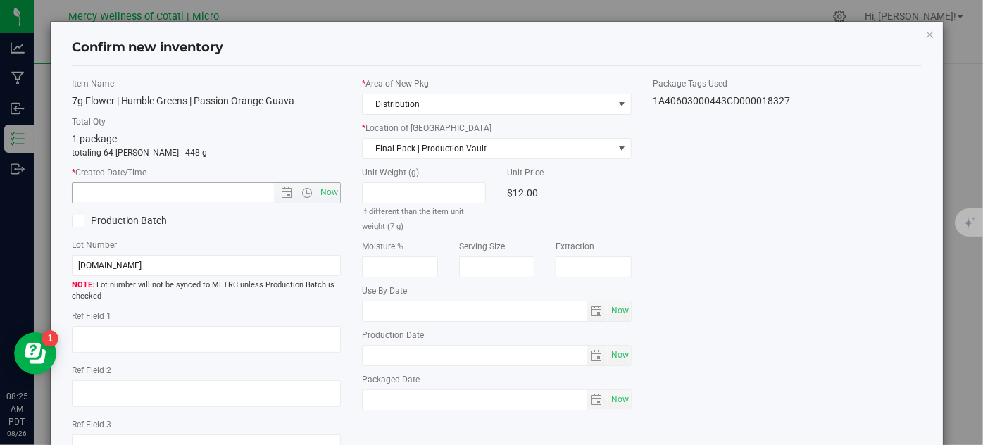
click at [337, 195] on span "Now" at bounding box center [207, 192] width 270 height 21
click at [328, 187] on span "Now" at bounding box center [330, 192] width 24 height 20
type input "[DATE] 8:25 AM"
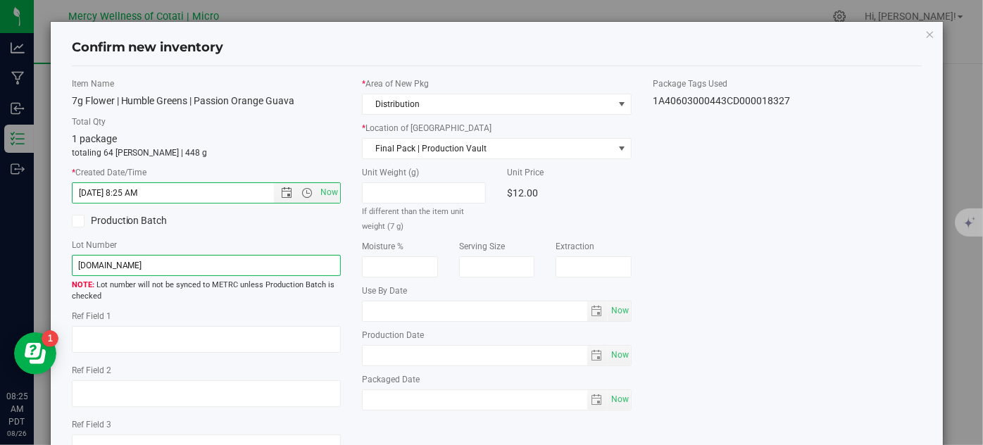
click at [305, 261] on input "[DOMAIN_NAME]" at bounding box center [207, 265] width 270 height 21
type input "[DOMAIN_NAME] | 7g"
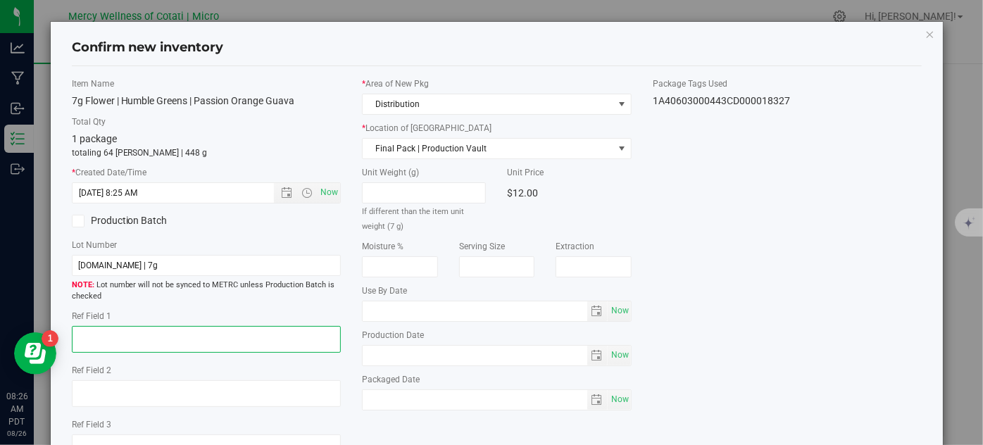
click at [249, 349] on textarea at bounding box center [207, 339] width 270 height 27
type textarea "32"
click at [608, 308] on span "Now" at bounding box center [620, 311] width 24 height 20
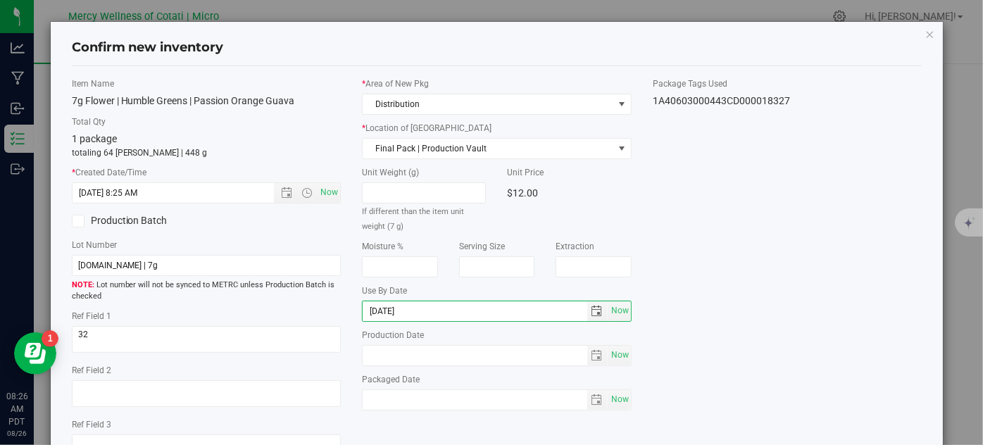
type input "[DATE]"
click at [736, 252] on div "Item Name 7g Flower | Humble Greens | Passion Orange Guava Total Qty 1 package …" at bounding box center [497, 274] width 872 height 395
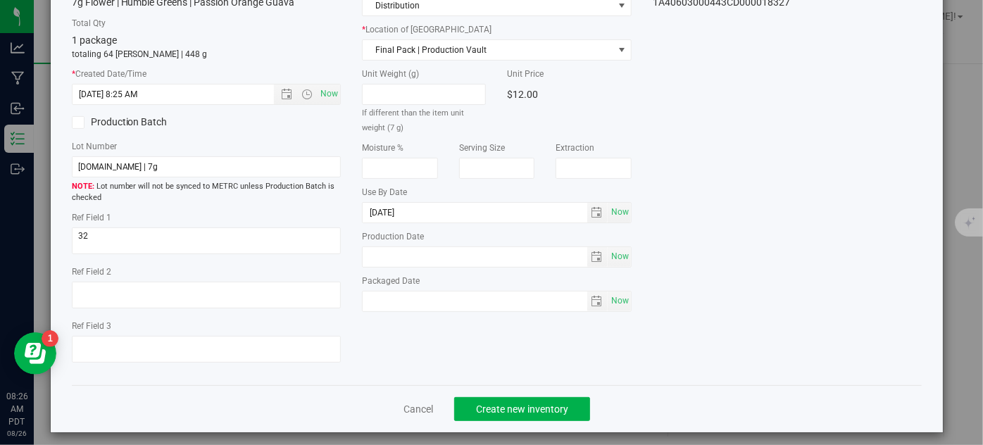
scroll to position [108, 0]
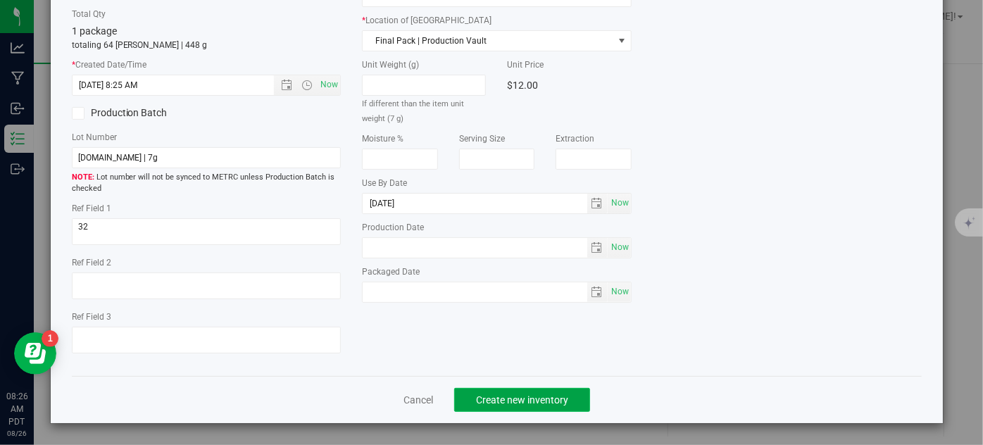
click at [570, 401] on button "Create new inventory" at bounding box center [522, 400] width 136 height 24
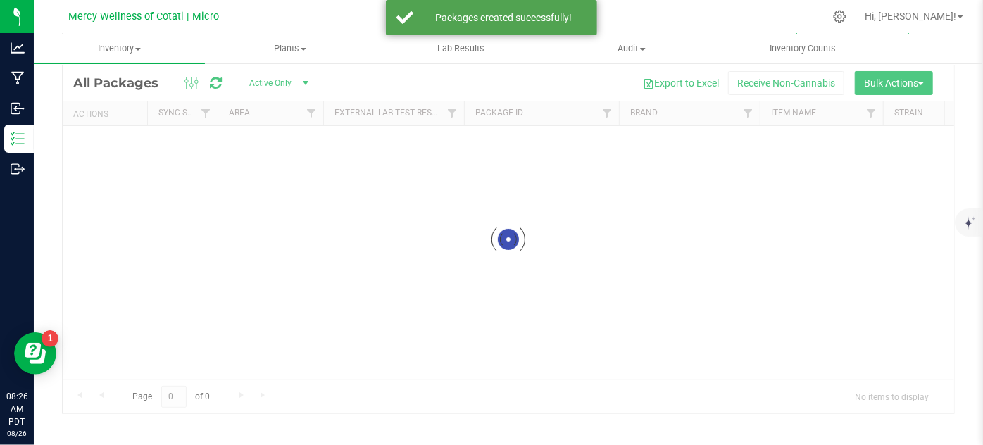
scroll to position [46, 0]
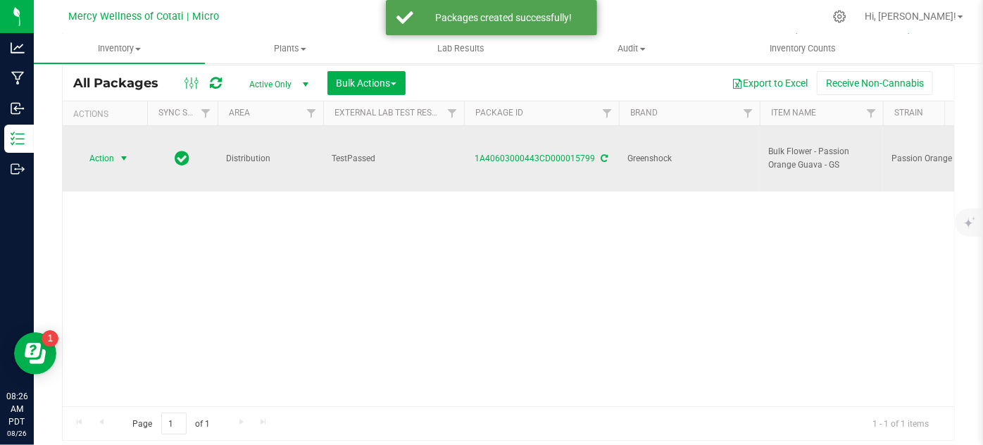
click at [104, 149] on span "Action" at bounding box center [96, 159] width 38 height 20
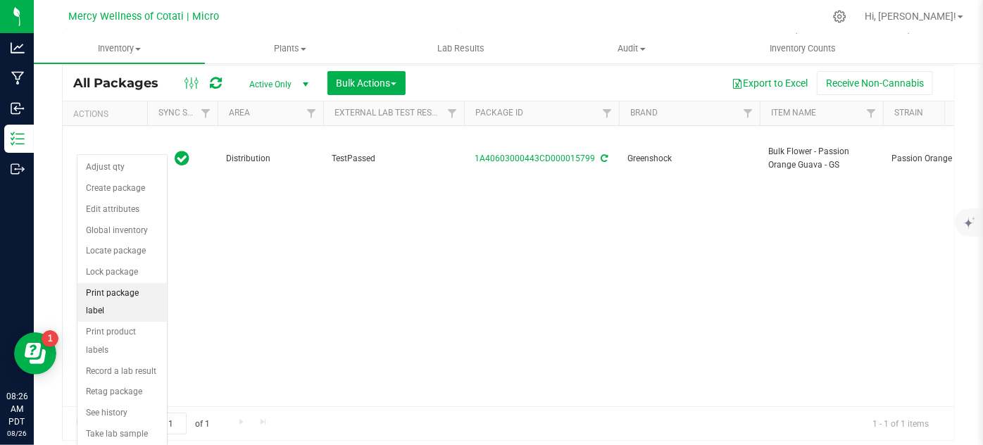
click at [122, 293] on li "Print package label" at bounding box center [121, 302] width 89 height 39
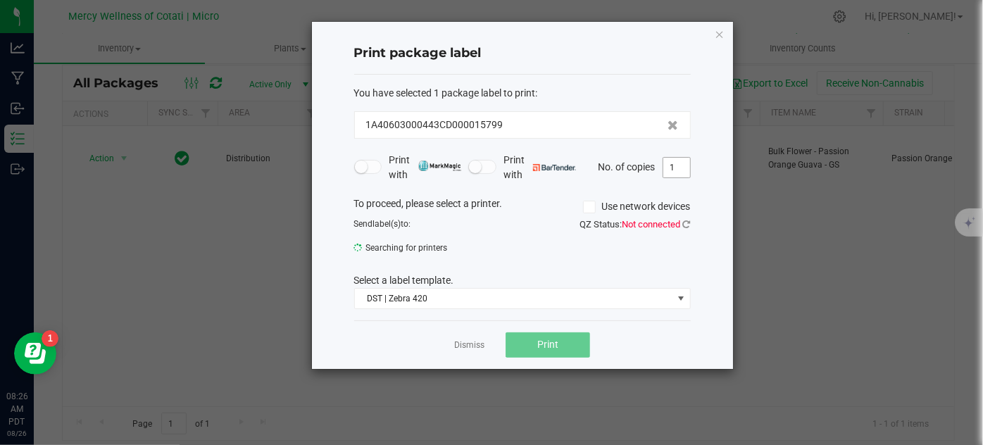
click at [680, 167] on input "1" at bounding box center [676, 168] width 27 height 20
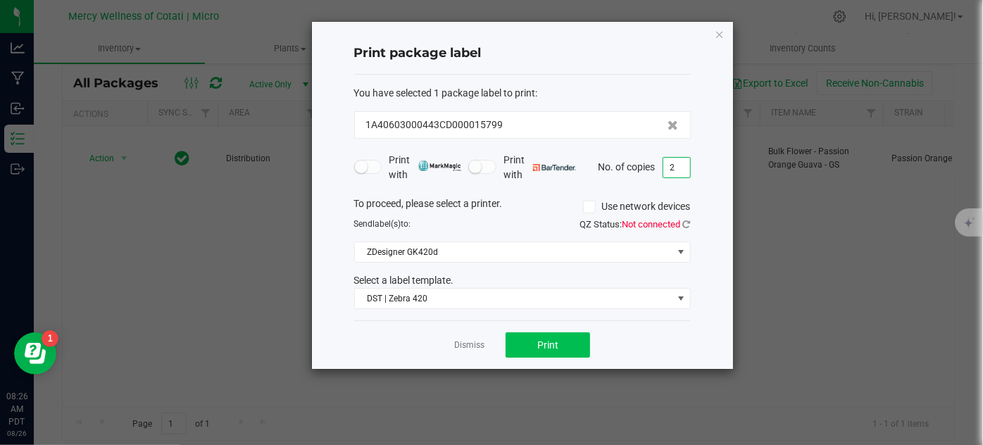
type input "2"
click at [541, 336] on button "Print" at bounding box center [548, 344] width 85 height 25
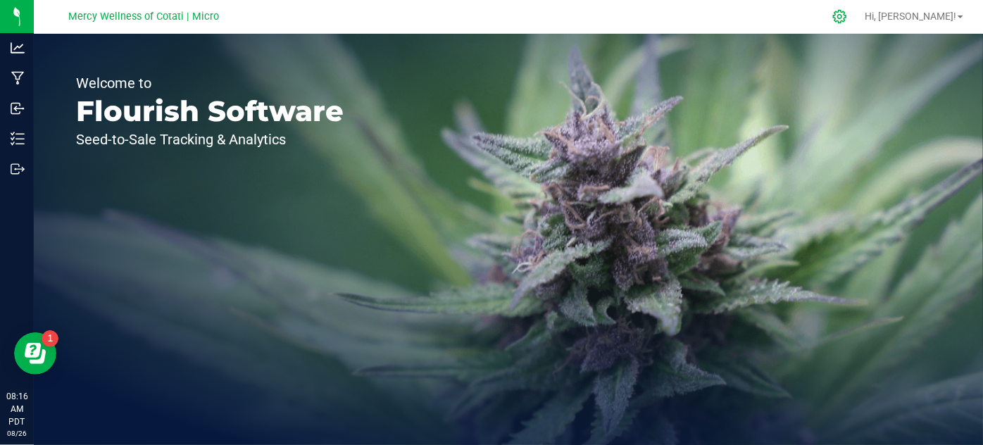
click at [847, 20] on icon at bounding box center [839, 16] width 15 height 15
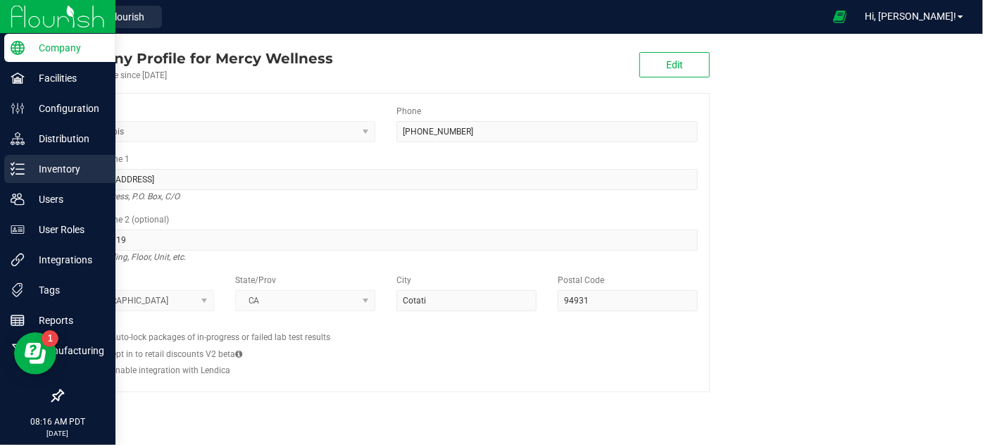
click at [63, 170] on p "Inventory" at bounding box center [67, 169] width 85 height 17
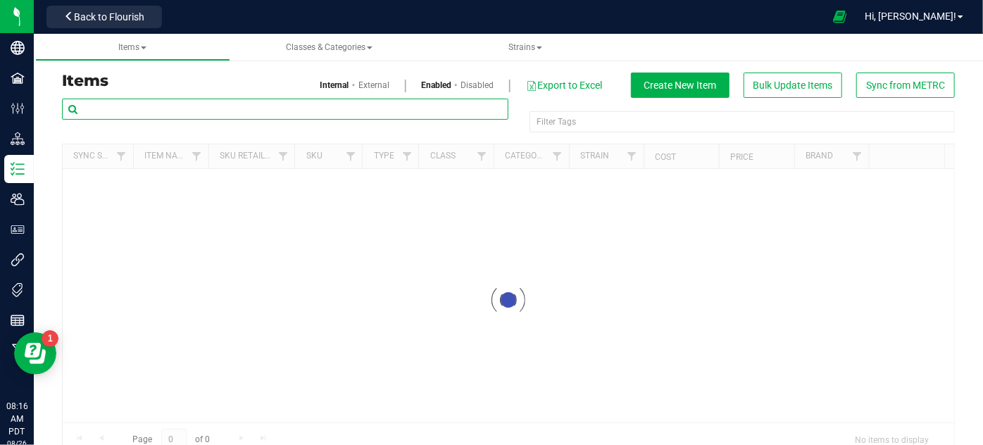
click at [231, 103] on input "text" at bounding box center [285, 109] width 446 height 21
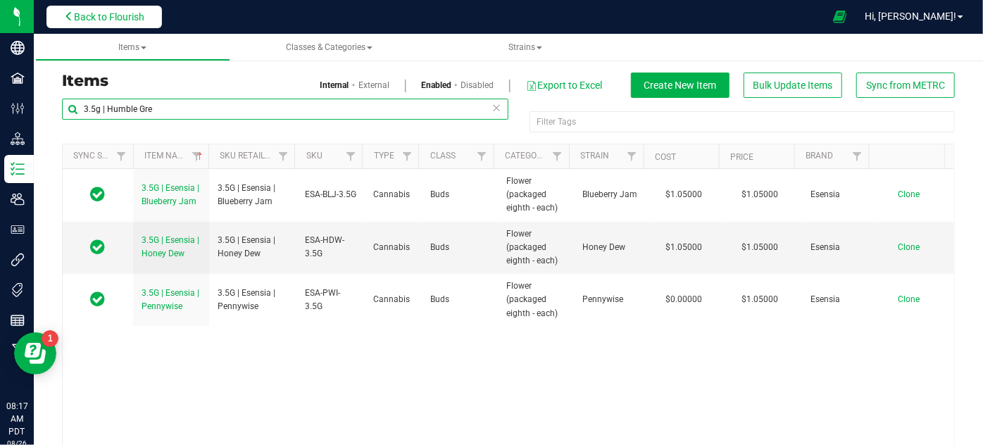
type input "3.5g | Humble Gree"
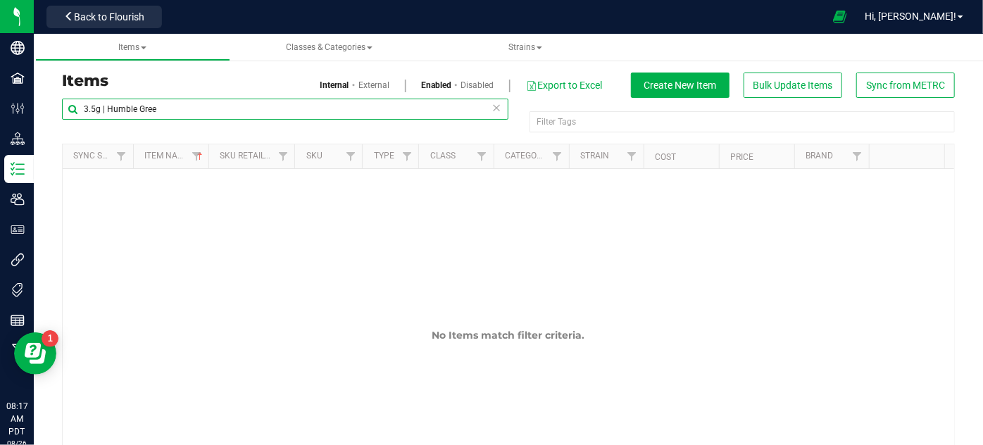
drag, startPoint x: 193, startPoint y: 109, endPoint x: 56, endPoint y: 114, distance: 137.4
click at [58, 114] on div "3.5g | Humble Gree Filter Tags Filter Tags Sync Status Item Name Sku Retail Dis…" at bounding box center [508, 291] width 914 height 386
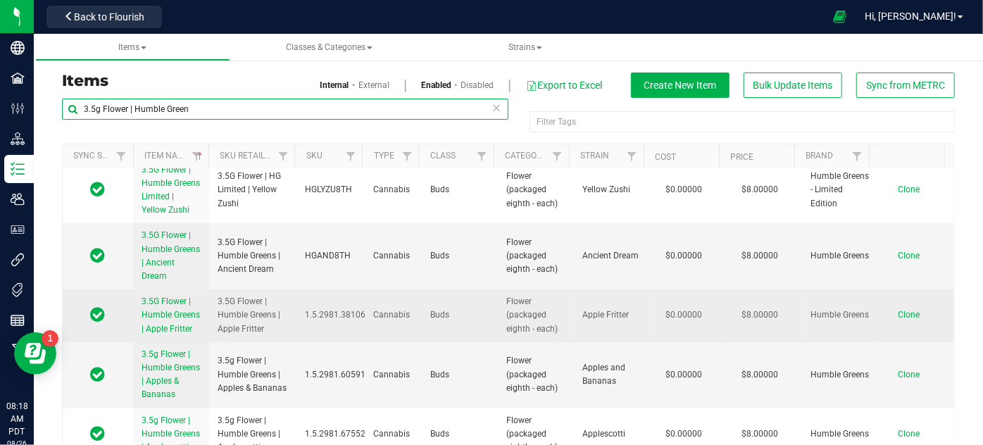
scroll to position [127, 0]
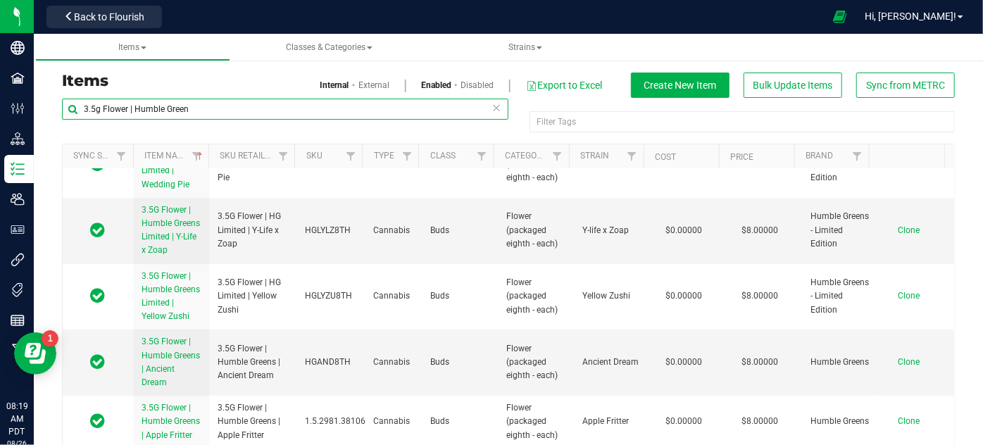
scroll to position [32, 0]
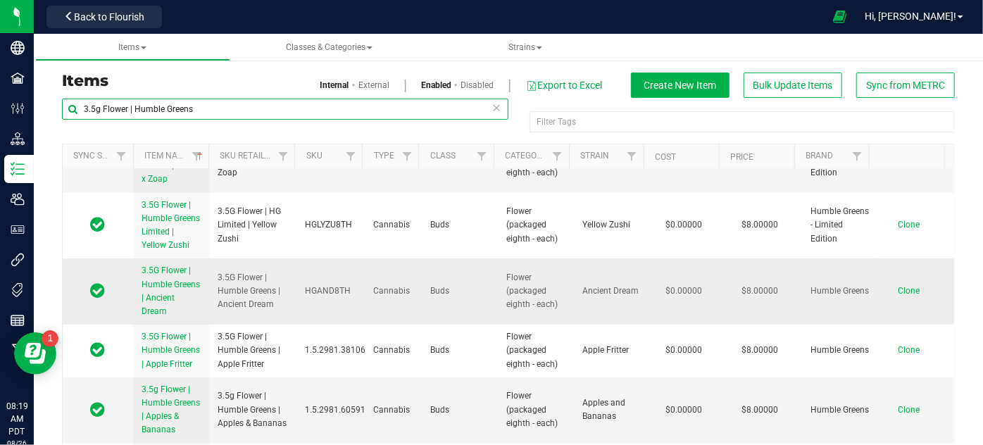
scroll to position [112, 0]
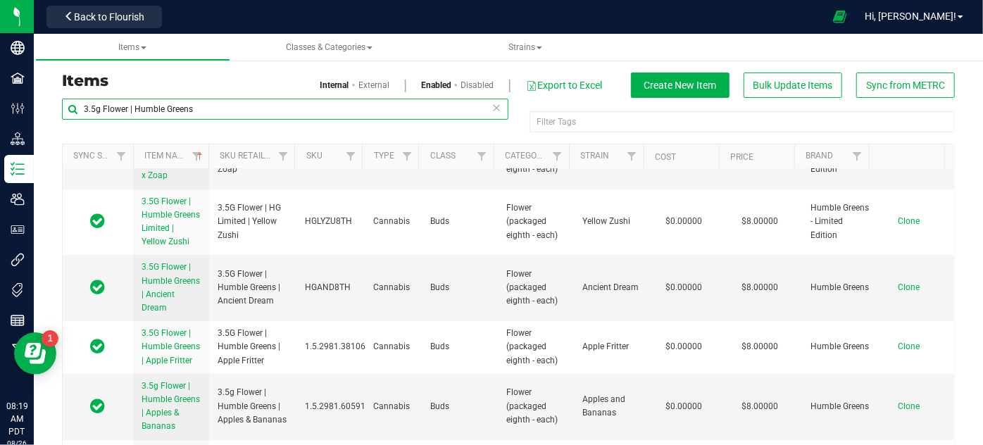
drag, startPoint x: 193, startPoint y: 107, endPoint x: 84, endPoint y: 108, distance: 109.2
click at [84, 108] on input "3.5g Flower | Humble Greens" at bounding box center [285, 109] width 446 height 21
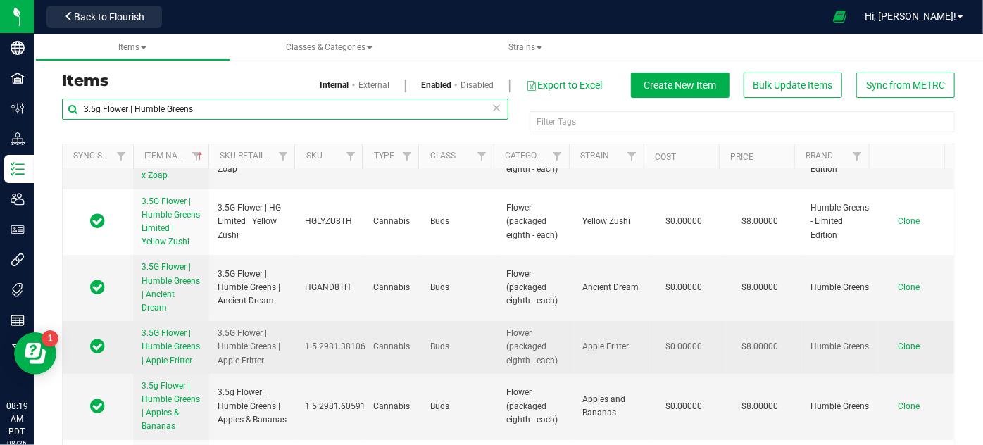
type input "3.5g Flower | Humble Greens"
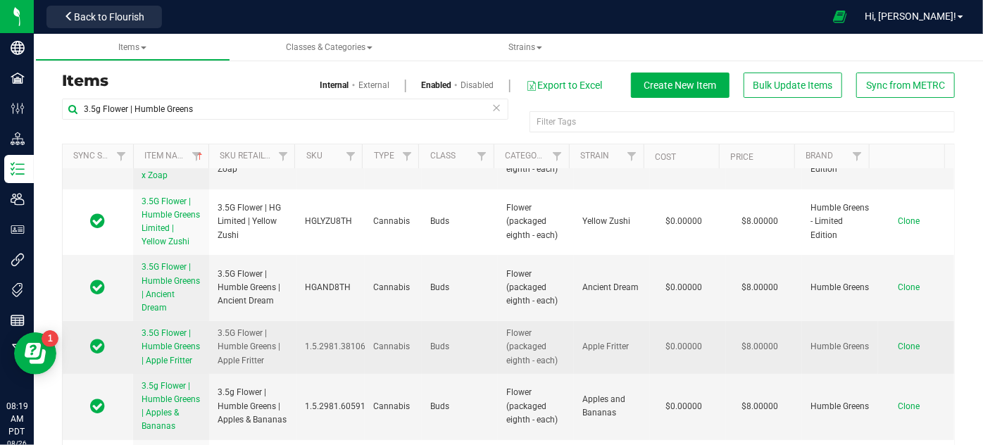
click at [898, 351] on span "Clone" at bounding box center [909, 347] width 22 height 10
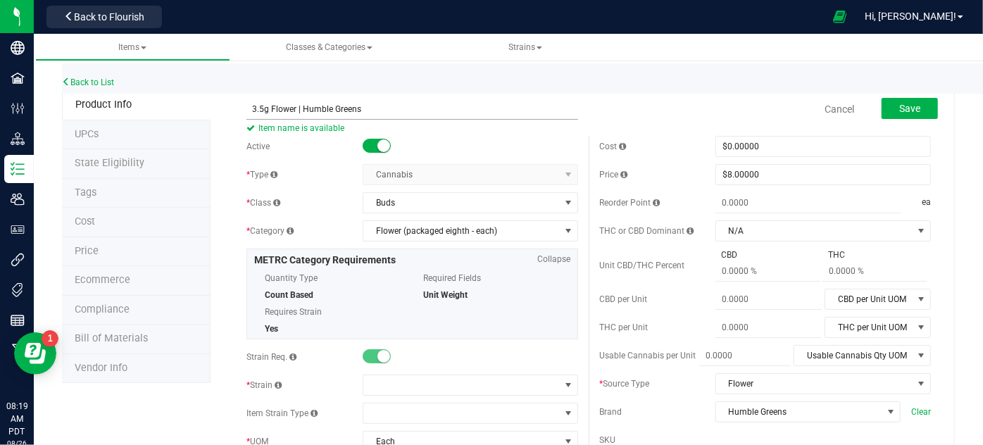
click at [394, 108] on input "3.5g Flower | Humble Greens" at bounding box center [412, 109] width 332 height 21
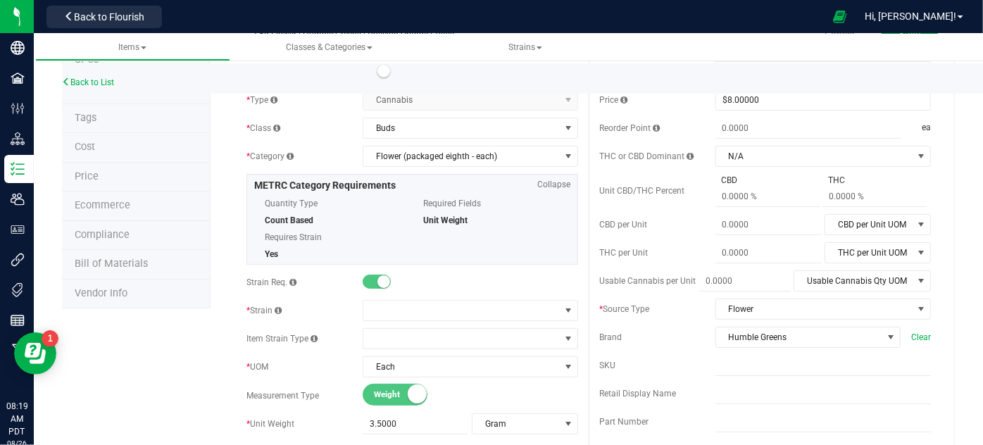
scroll to position [80, 0]
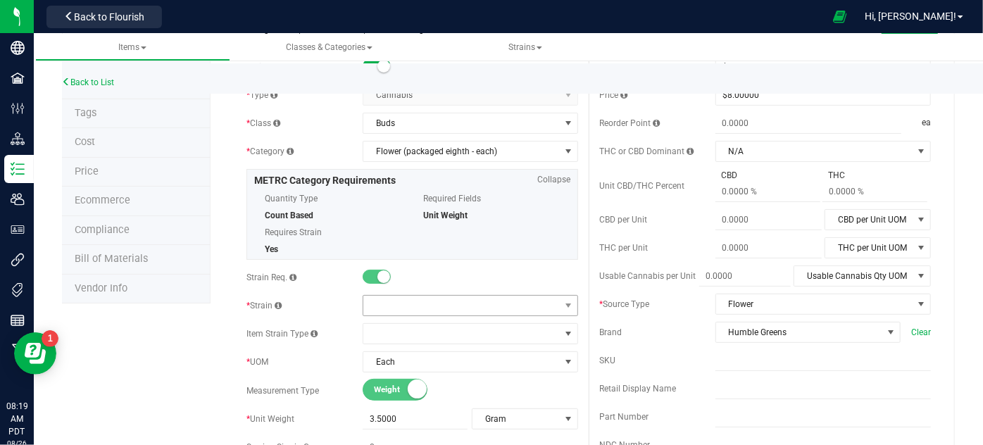
type input "3.5g Flower | Humble Greens | Passion Orange Guava"
click at [386, 297] on span at bounding box center [461, 306] width 196 height 20
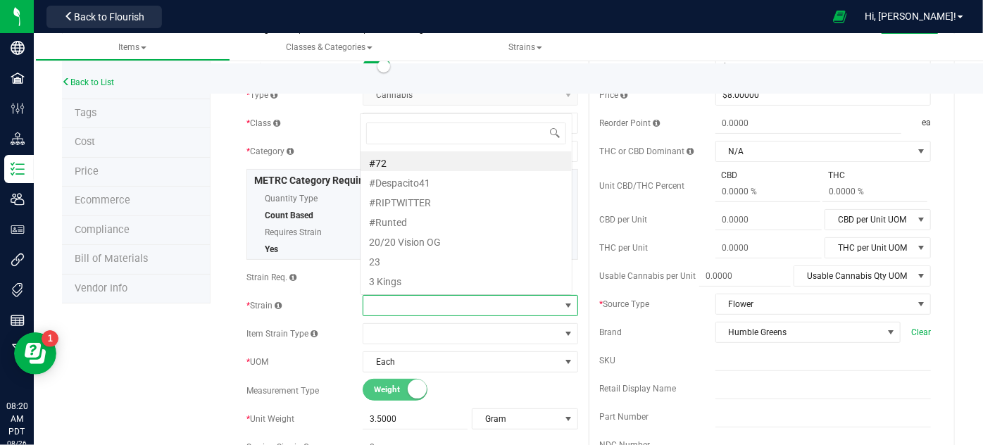
scroll to position [20, 210]
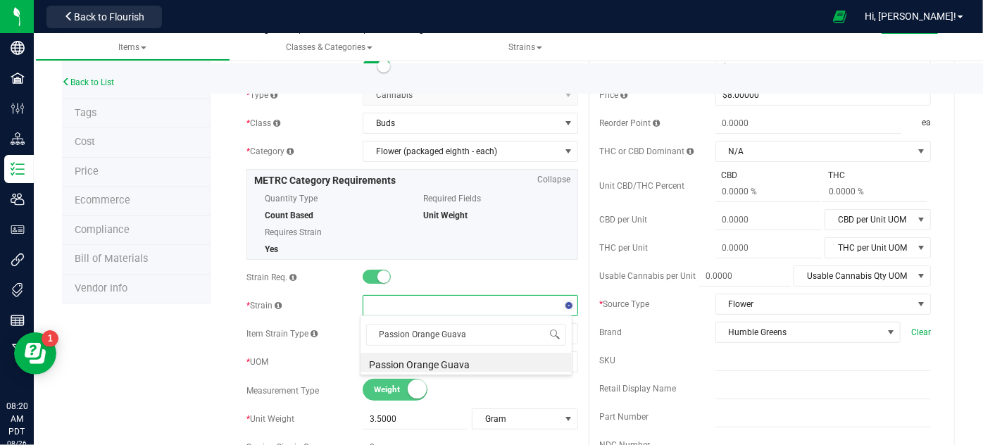
type input "Passion Orange Guava"
click at [426, 356] on li "Passion Orange Guava" at bounding box center [466, 363] width 211 height 20
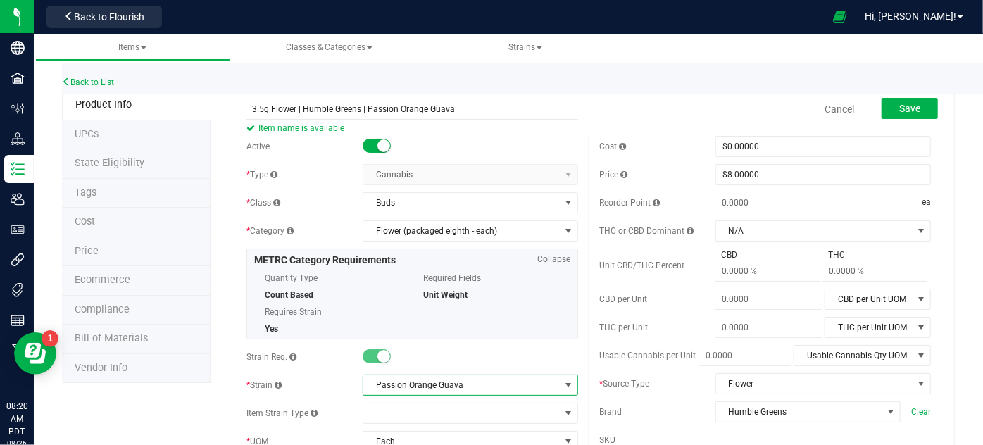
scroll to position [0, 0]
click at [912, 105] on button "Save" at bounding box center [910, 108] width 56 height 21
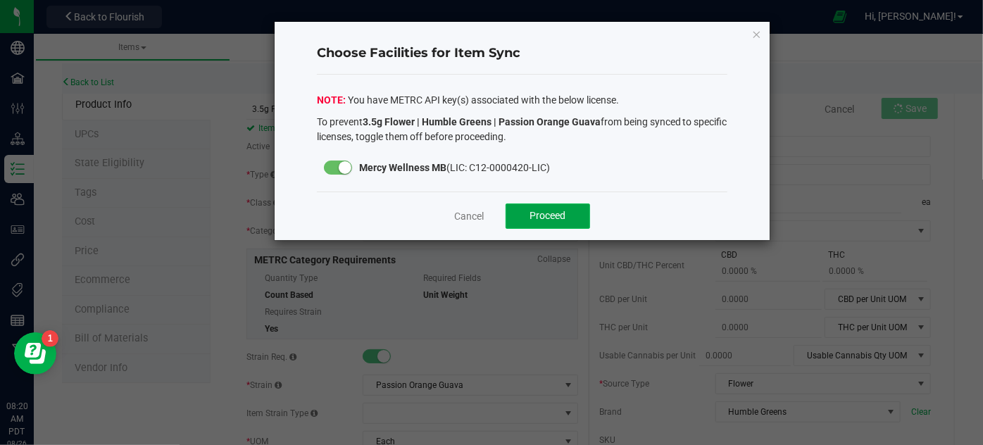
click at [550, 214] on span "Proceed" at bounding box center [548, 215] width 36 height 11
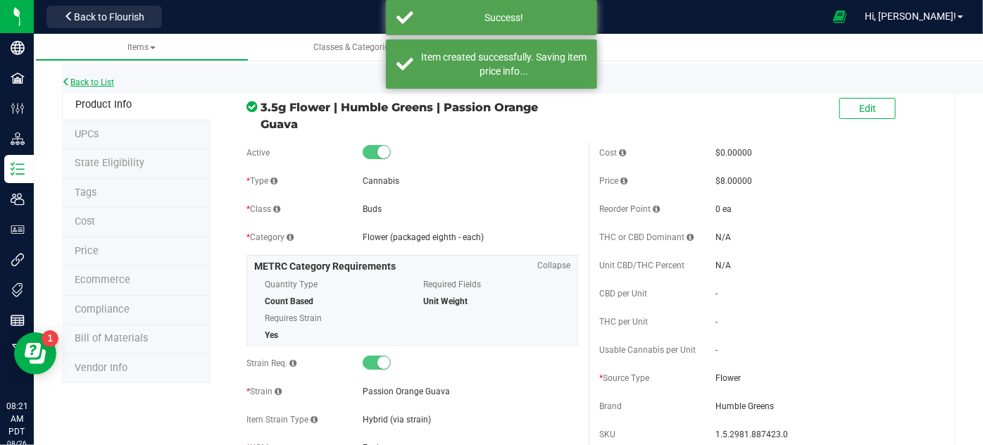
click at [94, 82] on link "Back to List" at bounding box center [88, 82] width 52 height 10
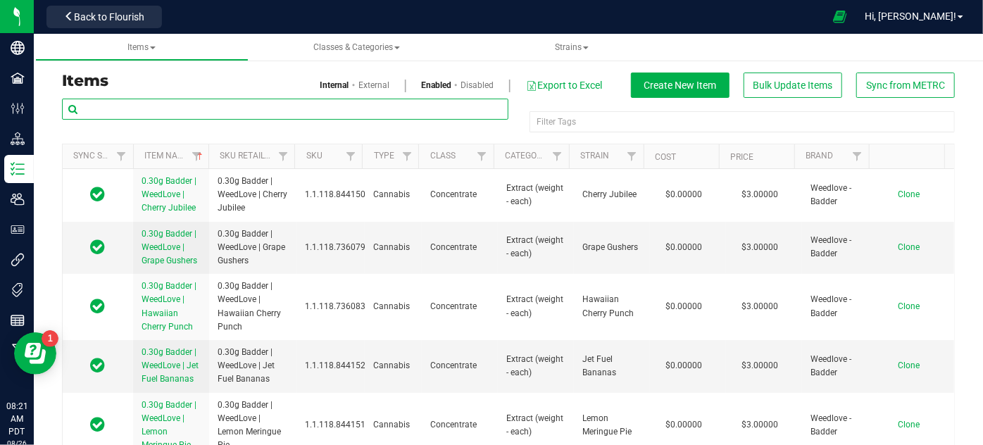
paste input "3.5g Flower | Humble Greens"
click at [94, 108] on input "3.5g Flower | Humble Greens" at bounding box center [285, 109] width 446 height 21
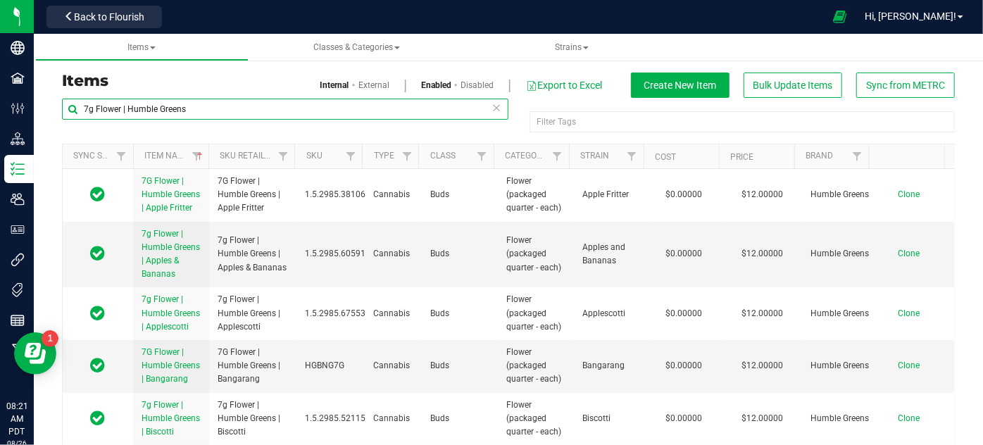
drag, startPoint x: 189, startPoint y: 108, endPoint x: 82, endPoint y: 117, distance: 108.1
click at [82, 117] on input "7g Flower | Humble Greens" at bounding box center [285, 109] width 446 height 21
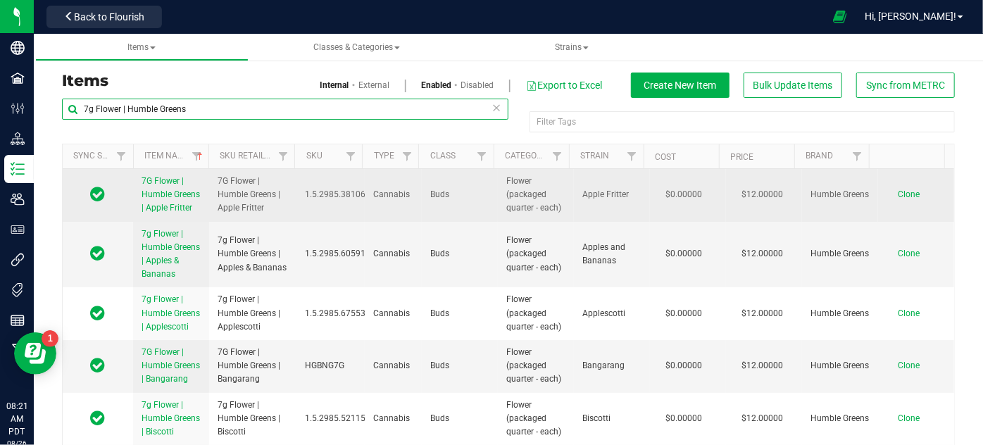
type input "7g Flower | Humble Greens"
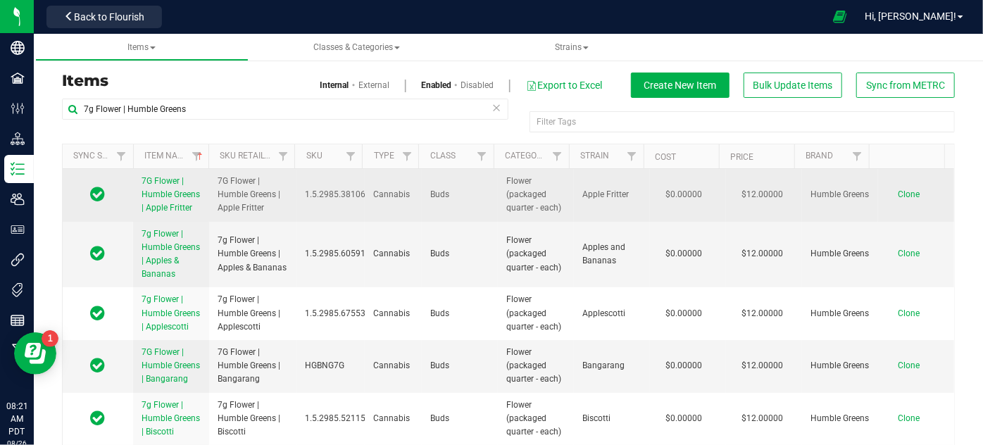
click at [898, 199] on span "Clone" at bounding box center [909, 194] width 22 height 10
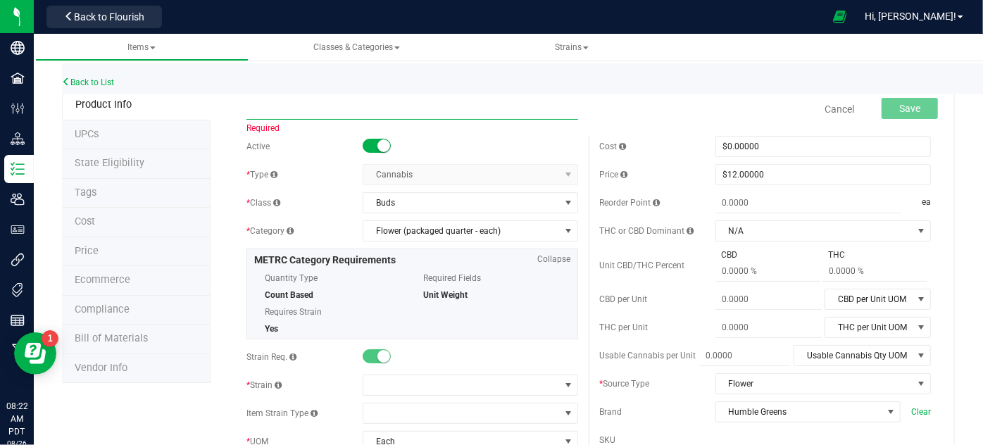
paste input "7g Flower | Humble Greens"
click at [373, 109] on input "7g Flower | Humble Greens" at bounding box center [412, 109] width 332 height 21
click at [367, 108] on input "7g Flower | Humble Greens | Paassion Orange" at bounding box center [412, 109] width 332 height 21
click at [436, 104] on input "7g Flower | Humble Greens | Passion Orange" at bounding box center [412, 109] width 332 height 21
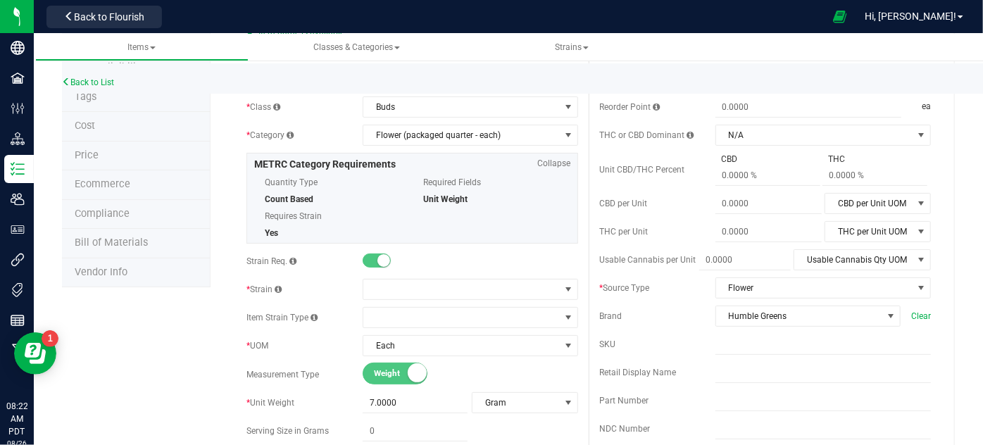
scroll to position [96, 0]
type input "7g Flower | Humble Greens | Passion Orange Guava"
click at [383, 280] on span at bounding box center [461, 290] width 196 height 20
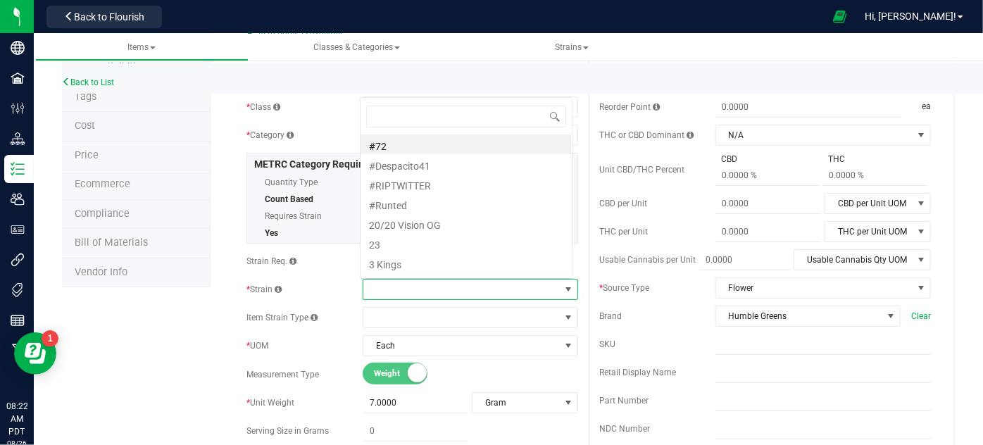
scroll to position [20, 210]
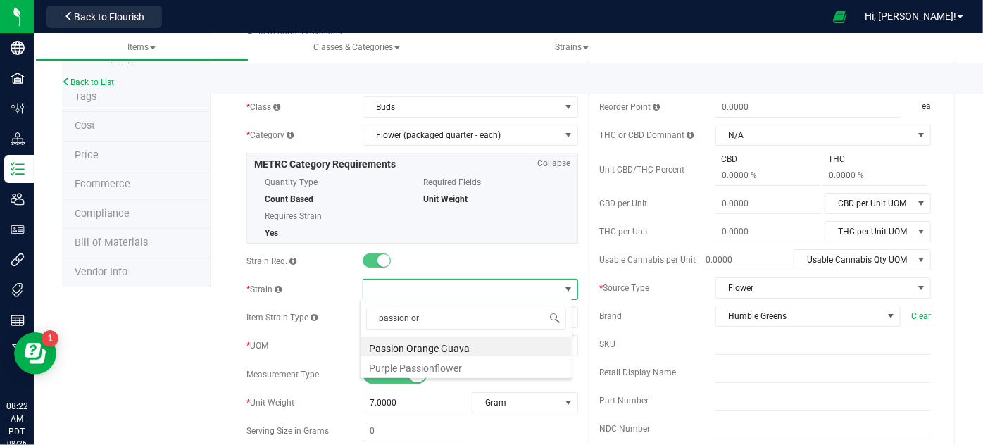
type input "passion ora"
click at [415, 340] on li "Passion Orange Guava" at bounding box center [466, 347] width 211 height 20
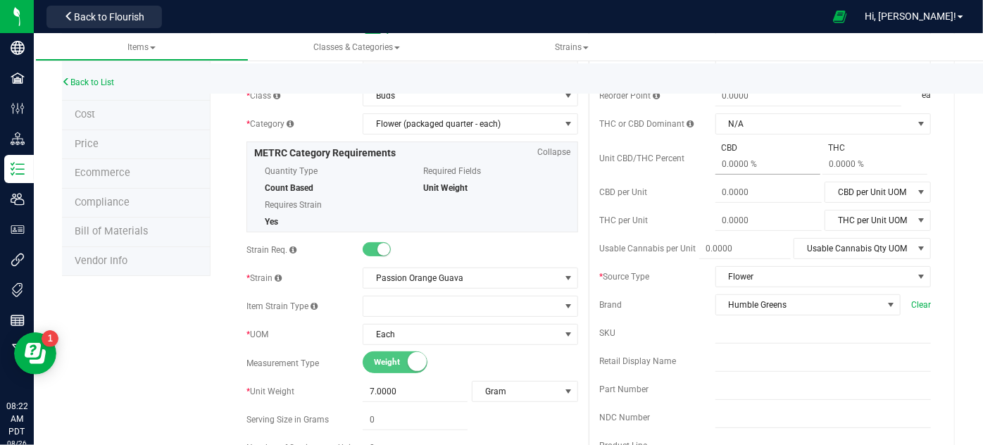
scroll to position [0, 0]
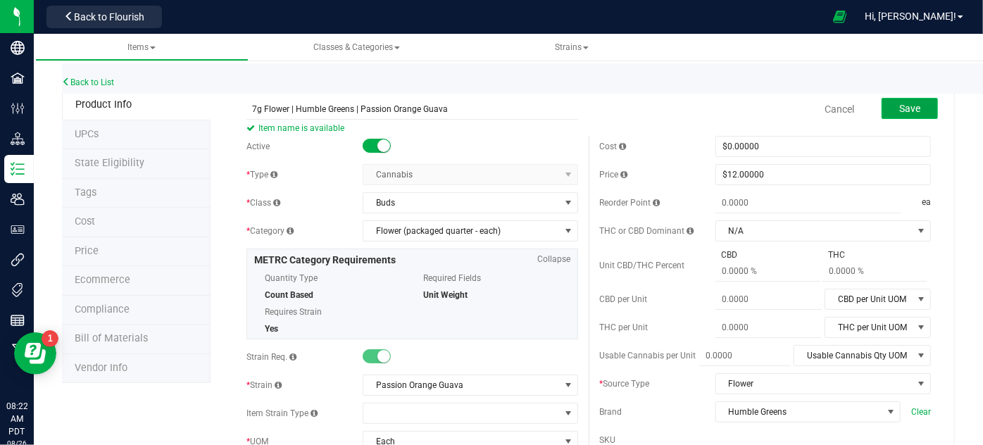
click at [899, 112] on span "Save" at bounding box center [909, 108] width 21 height 11
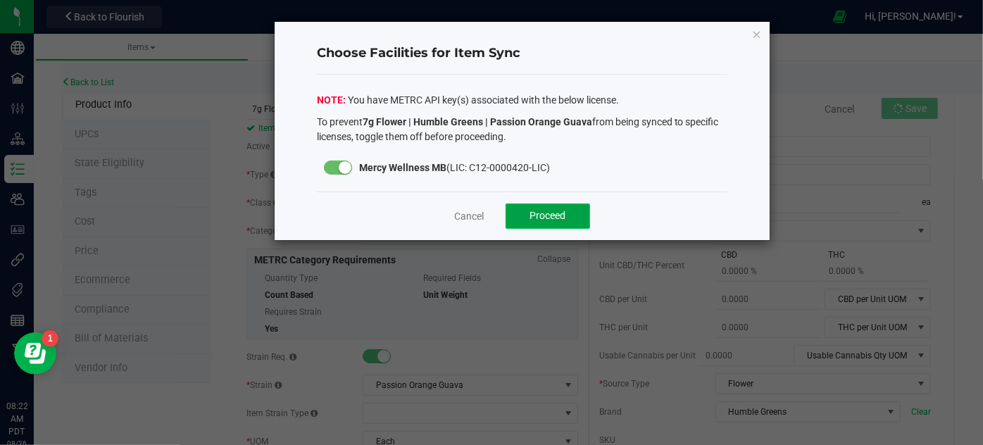
click at [572, 213] on button "Proceed" at bounding box center [548, 216] width 85 height 25
